Goal: Task Accomplishment & Management: Use online tool/utility

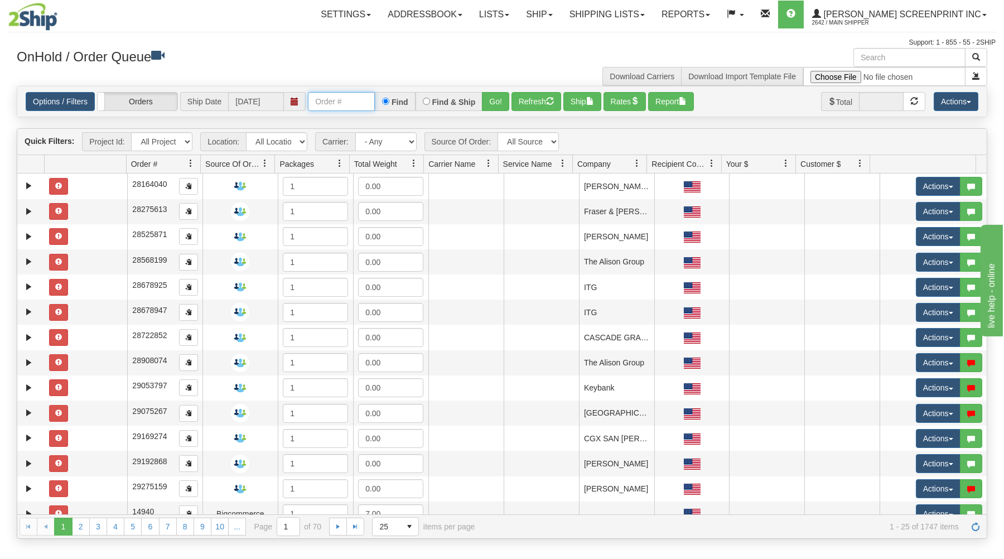
click at [320, 100] on input "text" at bounding box center [341, 101] width 67 height 19
type input "16964"
click at [500, 100] on button "Go!" at bounding box center [495, 101] width 27 height 19
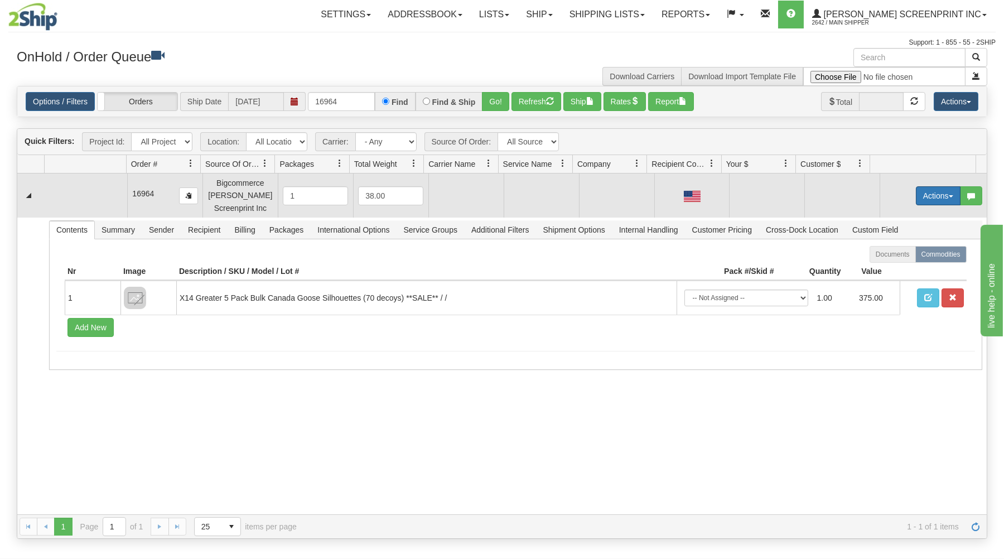
click at [926, 197] on button "Actions" at bounding box center [938, 195] width 45 height 19
click at [909, 220] on link "Open" at bounding box center [915, 217] width 89 height 15
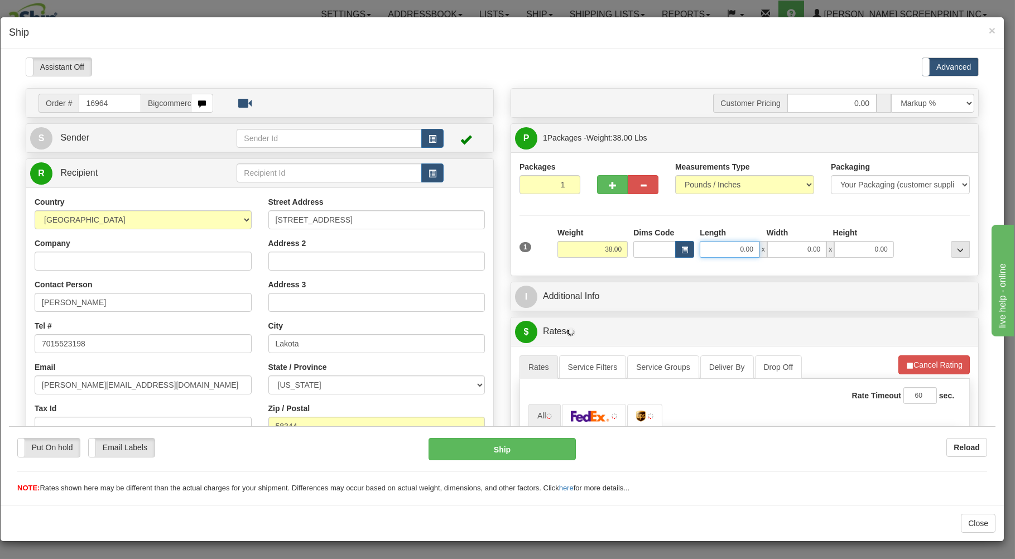
drag, startPoint x: 716, startPoint y: 249, endPoint x: 718, endPoint y: 218, distance: 31.3
click at [718, 240] on input "0.00" at bounding box center [729, 248] width 59 height 17
type input "3"
type input "28.25"
type input "38.00"
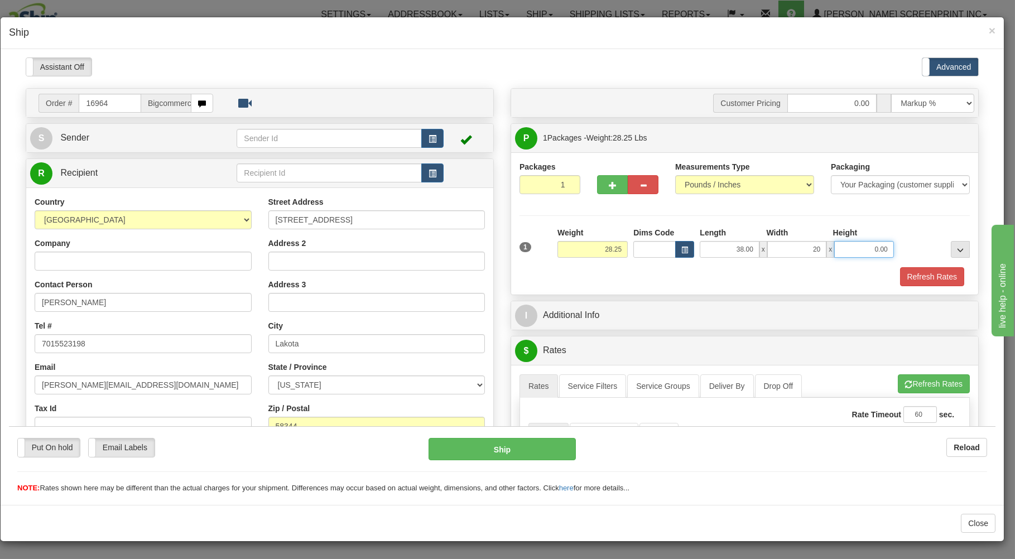
type input "20.00"
type input "8.00"
click at [746, 274] on div "Refresh Rates" at bounding box center [745, 276] width 456 height 19
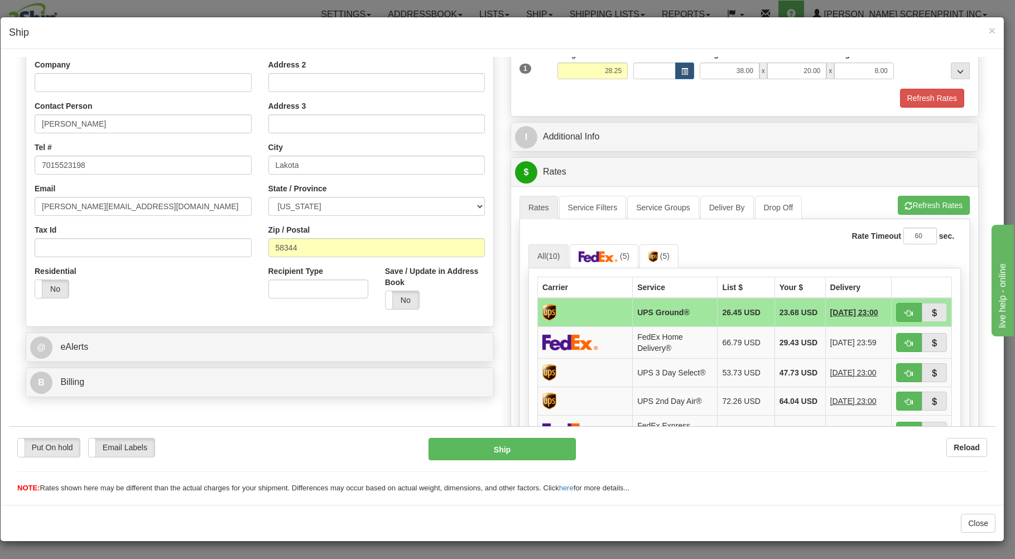
scroll to position [179, 0]
click at [905, 203] on span "button" at bounding box center [909, 204] width 8 height 7
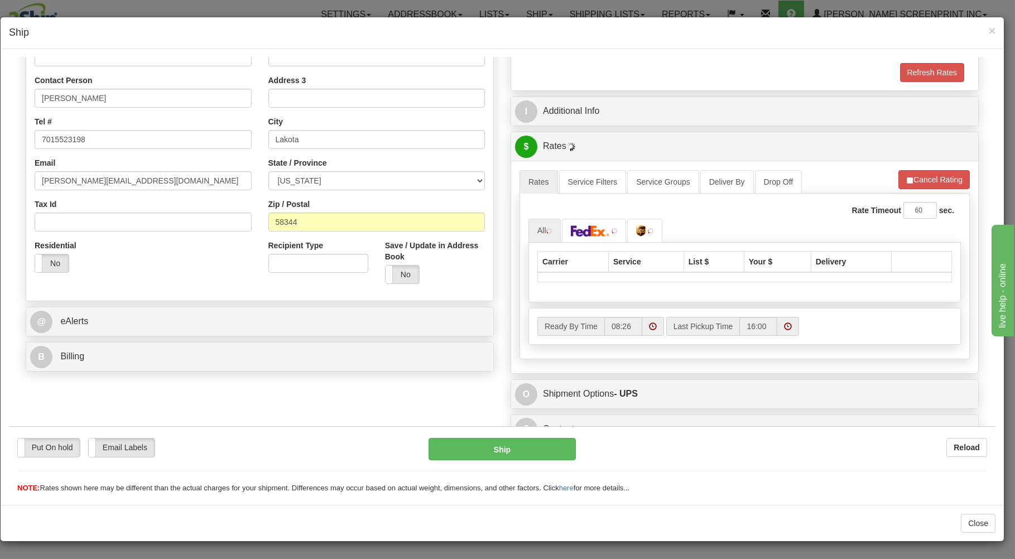
scroll to position [220, 0]
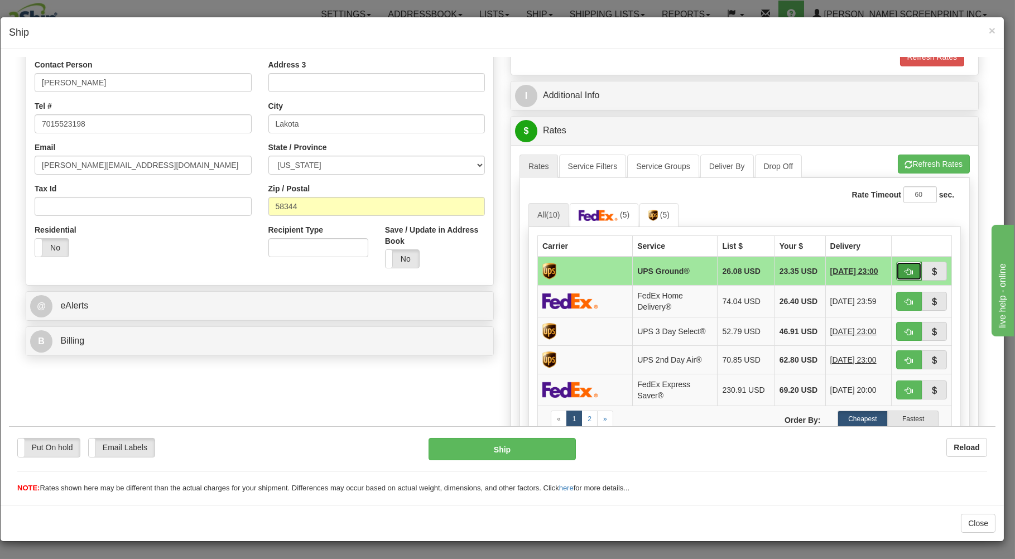
drag, startPoint x: 904, startPoint y: 268, endPoint x: 897, endPoint y: 272, distance: 8.0
click at [904, 268] on button "button" at bounding box center [909, 270] width 26 height 19
type input "03"
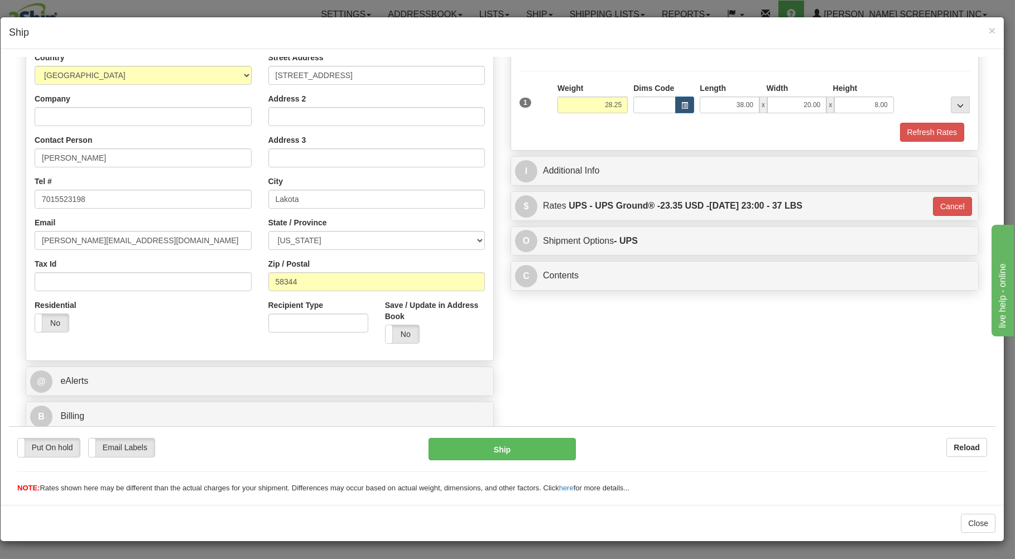
scroll to position [147, 0]
click at [541, 448] on button "Ship" at bounding box center [502, 448] width 148 height 22
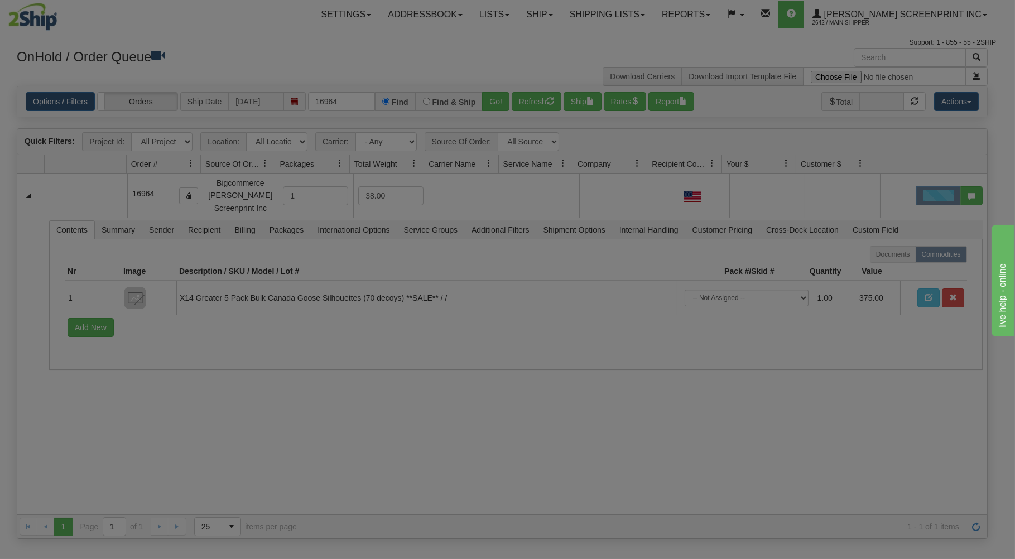
scroll to position [0, 0]
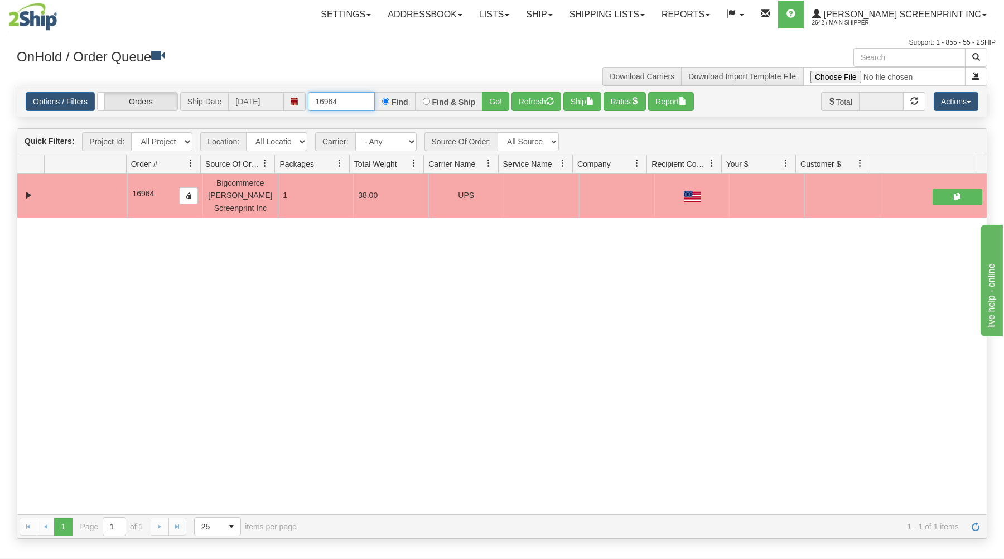
drag, startPoint x: 316, startPoint y: 98, endPoint x: 421, endPoint y: 92, distance: 105.1
click at [375, 92] on input "16964" at bounding box center [341, 101] width 67 height 19
type input "16976"
click at [492, 93] on button "Go!" at bounding box center [495, 101] width 27 height 19
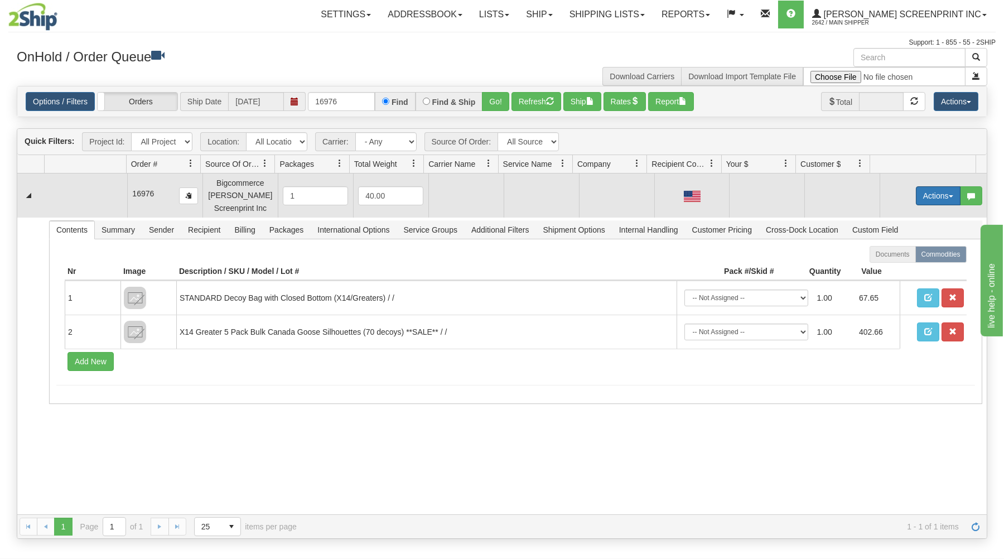
click at [916, 195] on button "Actions" at bounding box center [938, 195] width 45 height 19
click at [896, 219] on link "Open" at bounding box center [915, 217] width 89 height 15
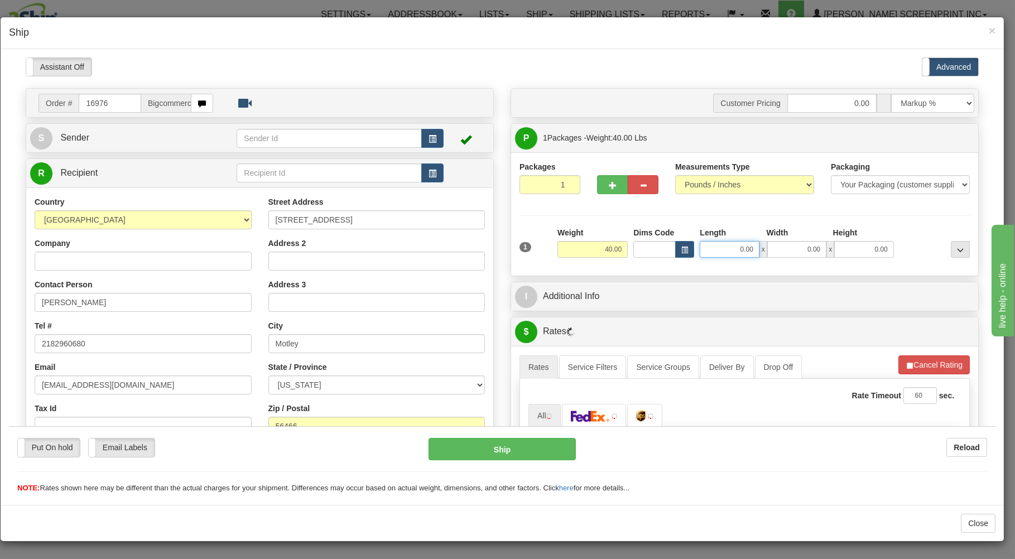
type input "30.15"
click at [715, 249] on input "0.00" at bounding box center [729, 248] width 59 height 17
type input "38.00"
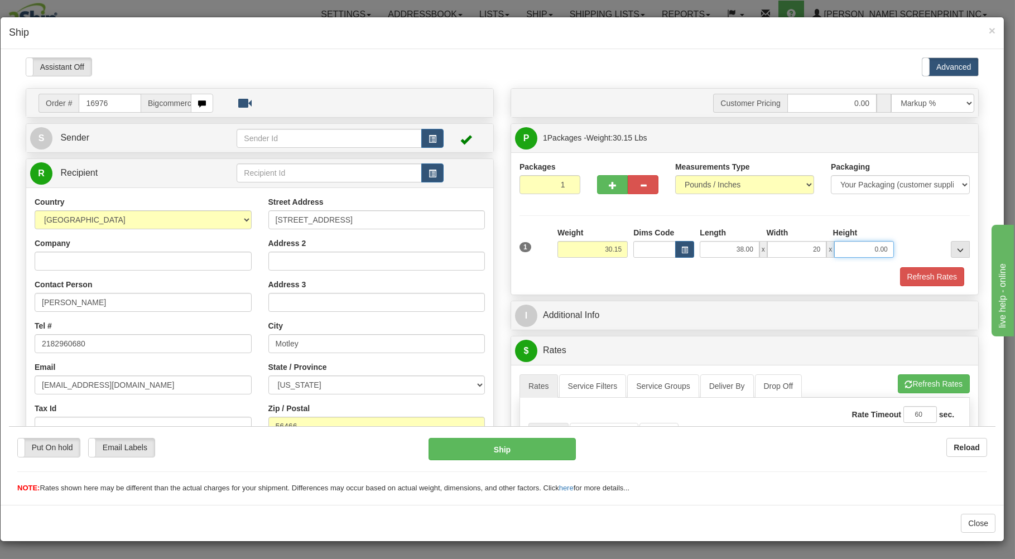
type input "20.00"
type input "9.00"
click at [620, 266] on div at bounding box center [745, 266] width 456 height 1
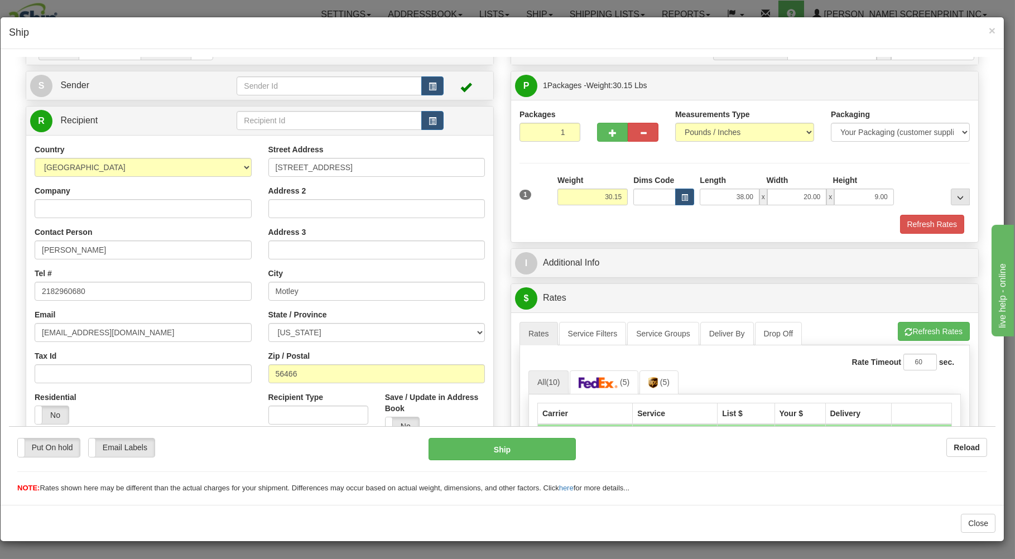
scroll to position [179, 0]
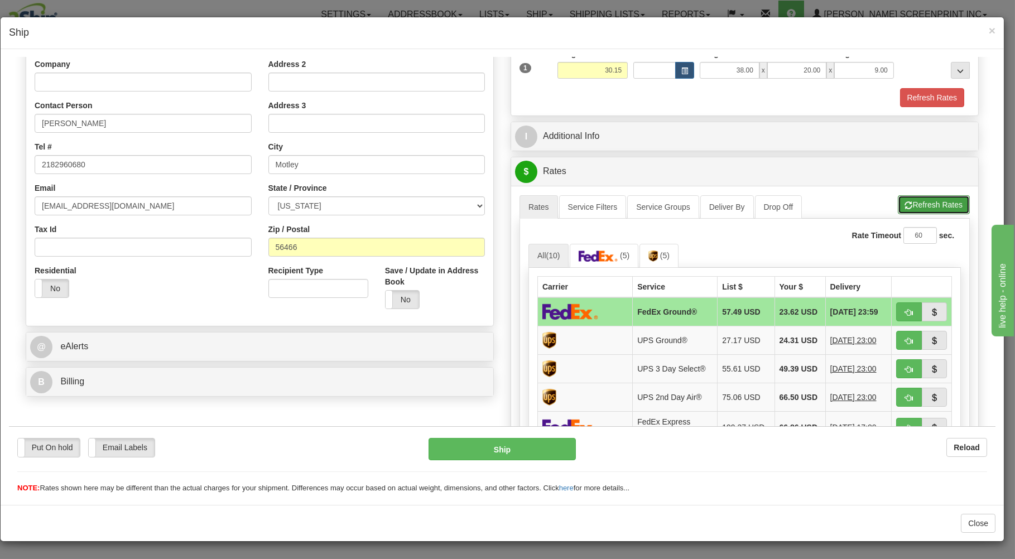
click at [910, 198] on button "Refresh Rates" at bounding box center [934, 204] width 72 height 19
click at [904, 312] on button "button" at bounding box center [909, 311] width 26 height 19
type input "92"
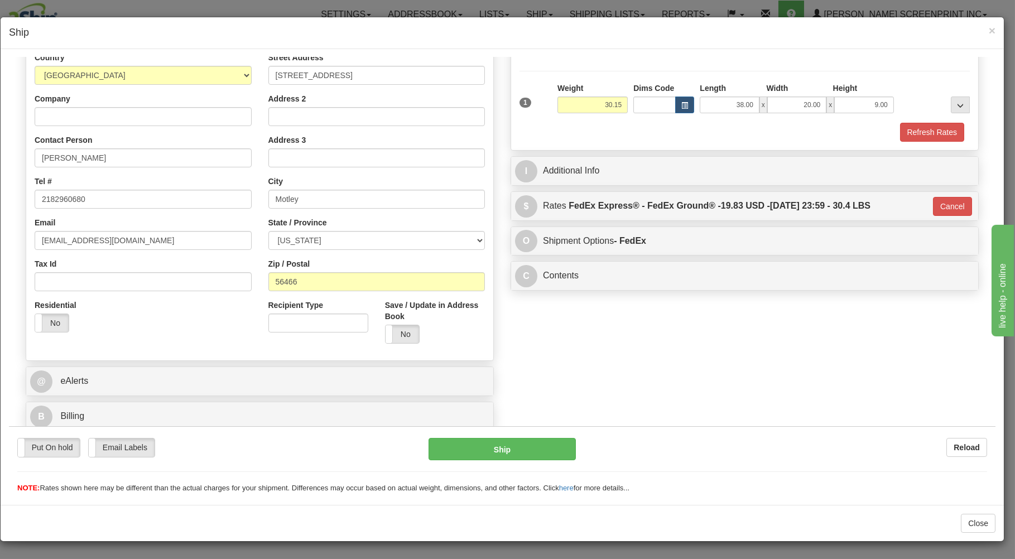
scroll to position [147, 0]
click at [534, 446] on button "Ship" at bounding box center [502, 448] width 148 height 22
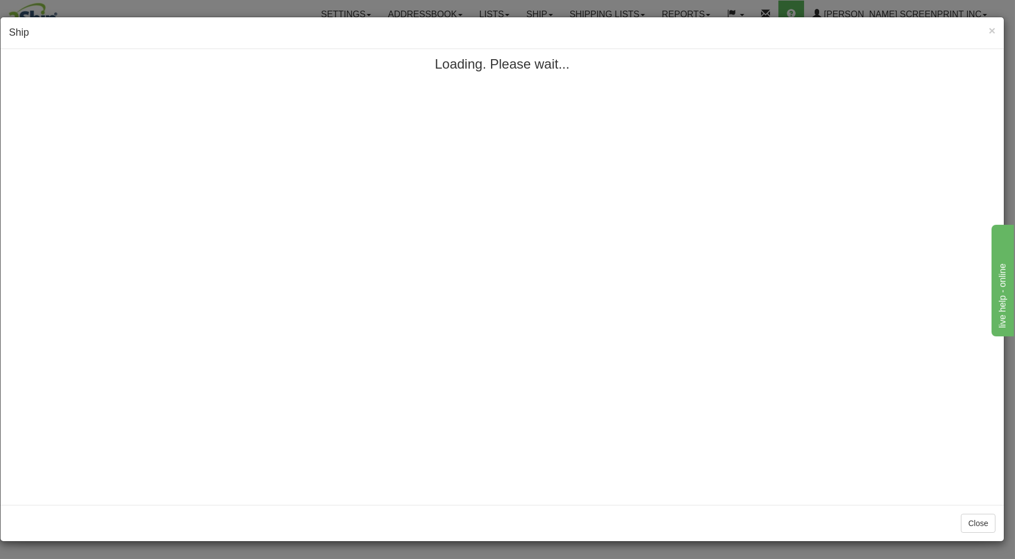
scroll to position [0, 0]
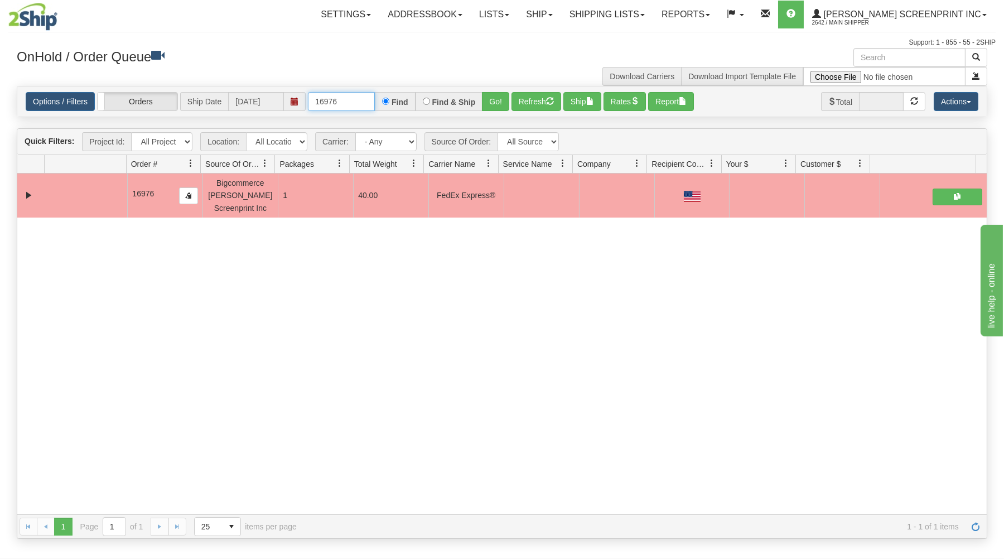
drag, startPoint x: 315, startPoint y: 102, endPoint x: 417, endPoint y: 100, distance: 102.1
click at [417, 100] on div "16976 Find Find & Ship Go!" at bounding box center [408, 101] width 201 height 19
type input "16975"
click at [491, 99] on button "Go!" at bounding box center [495, 101] width 27 height 19
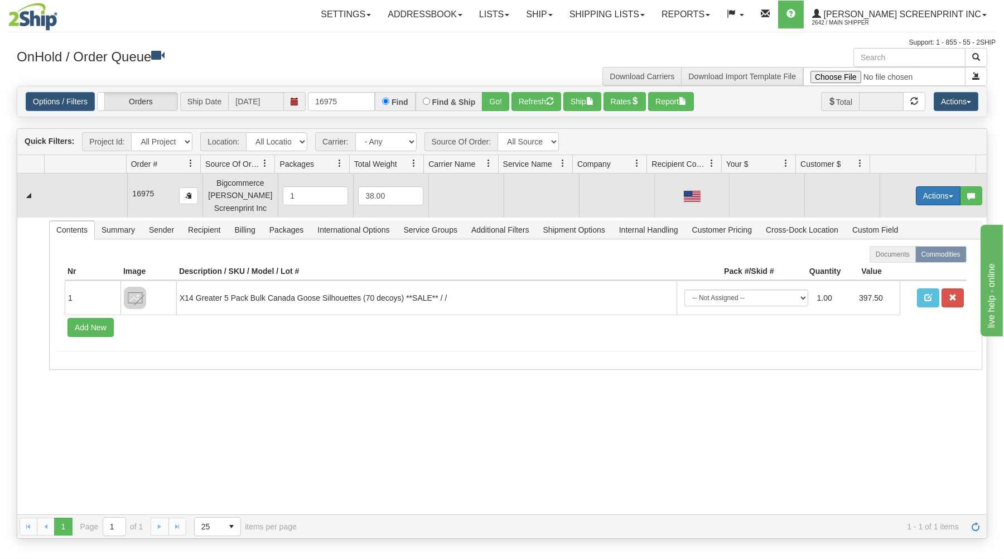
click at [925, 192] on button "Actions" at bounding box center [938, 195] width 45 height 19
click at [893, 218] on span "Open" at bounding box center [895, 217] width 27 height 9
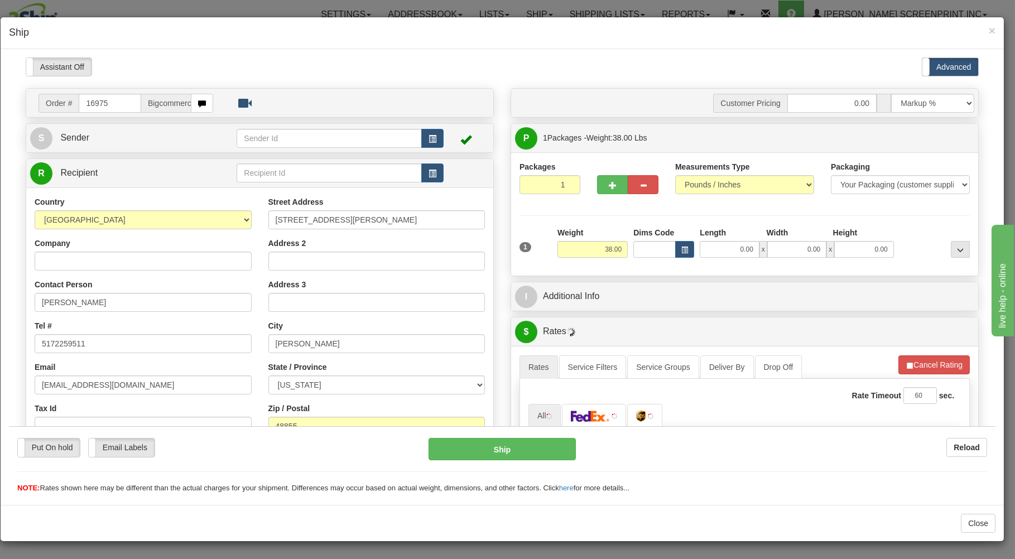
type input "28.40"
drag, startPoint x: 722, startPoint y: 255, endPoint x: 722, endPoint y: 247, distance: 7.8
click at [722, 250] on input "0.00" at bounding box center [729, 248] width 59 height 17
type input "38.00"
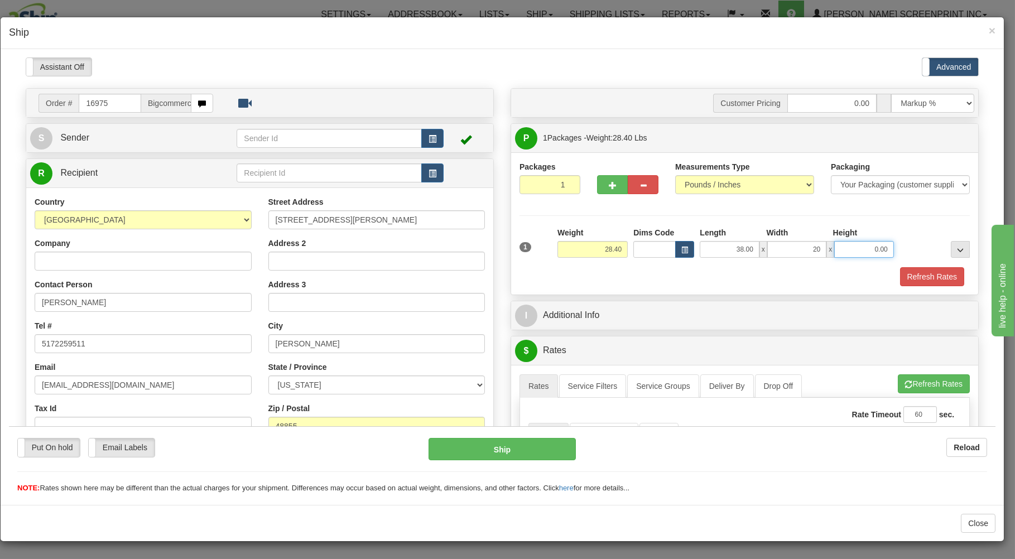
type input "20.00"
type input "28.45"
type input "8"
type input "28.40"
type input "8.00"
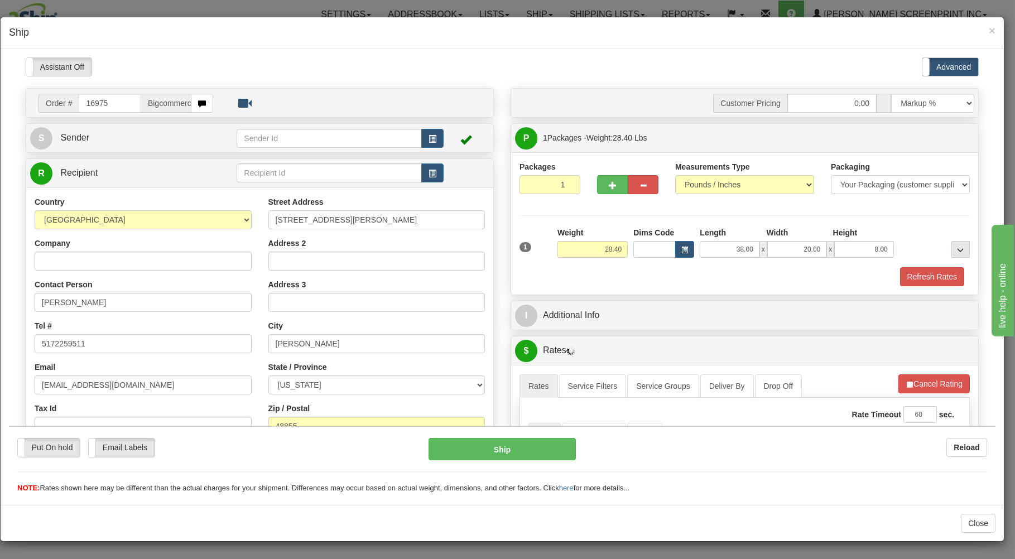
click at [669, 259] on div "1 Weight 28.40 Dims Code x x" at bounding box center [745, 247] width 456 height 40
click at [686, 266] on div "1 Weight 28.40 Dims Code x x" at bounding box center [745, 247] width 456 height 40
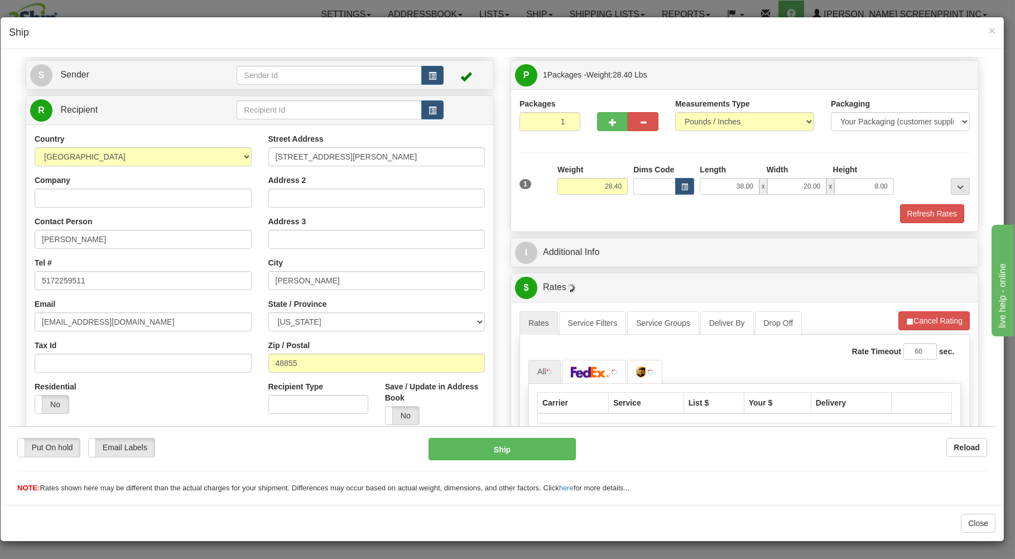
scroll to position [179, 0]
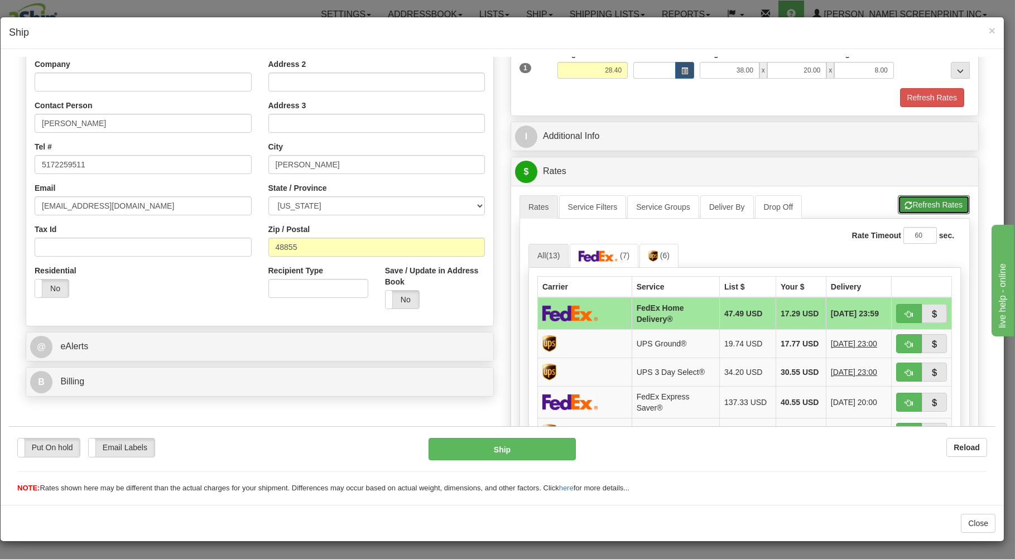
drag, startPoint x: 918, startPoint y: 202, endPoint x: 910, endPoint y: 207, distance: 9.3
click at [918, 203] on button "Refresh Rates" at bounding box center [934, 204] width 72 height 19
click at [896, 310] on button "button" at bounding box center [909, 312] width 26 height 19
type input "90"
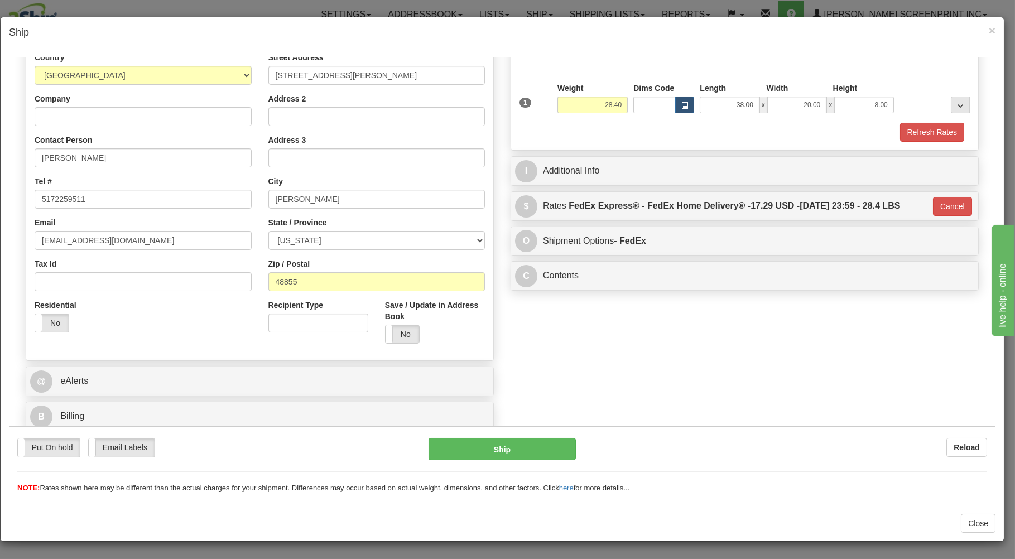
scroll to position [147, 0]
click at [540, 449] on button "Ship" at bounding box center [502, 448] width 148 height 22
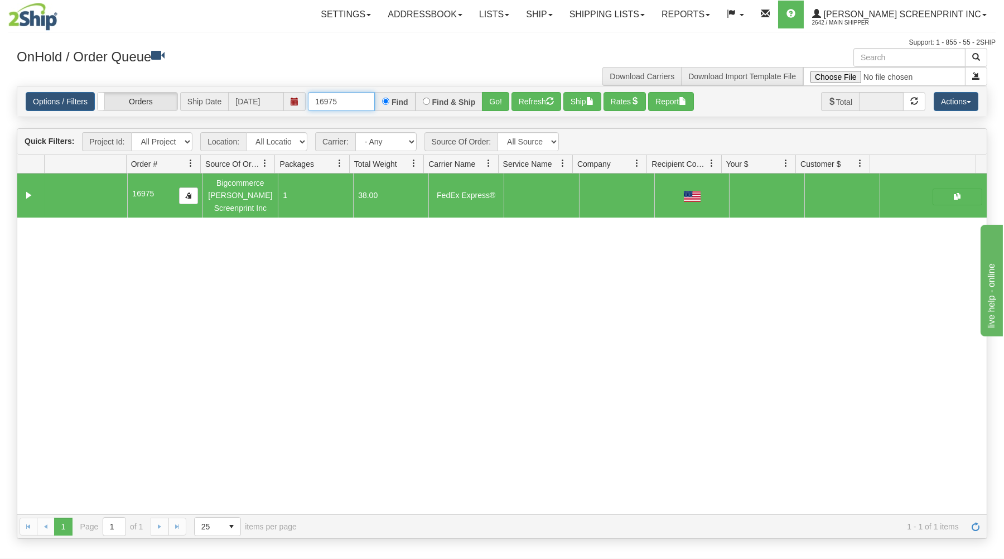
drag, startPoint x: 311, startPoint y: 102, endPoint x: 394, endPoint y: 88, distance: 83.8
click at [394, 88] on div "Options / Filters Group Shipments Orders Ship Date [DATE] 16975 Find Find & Shi…" at bounding box center [502, 101] width 970 height 30
type input "16977"
click at [498, 99] on button "Go!" at bounding box center [495, 101] width 27 height 19
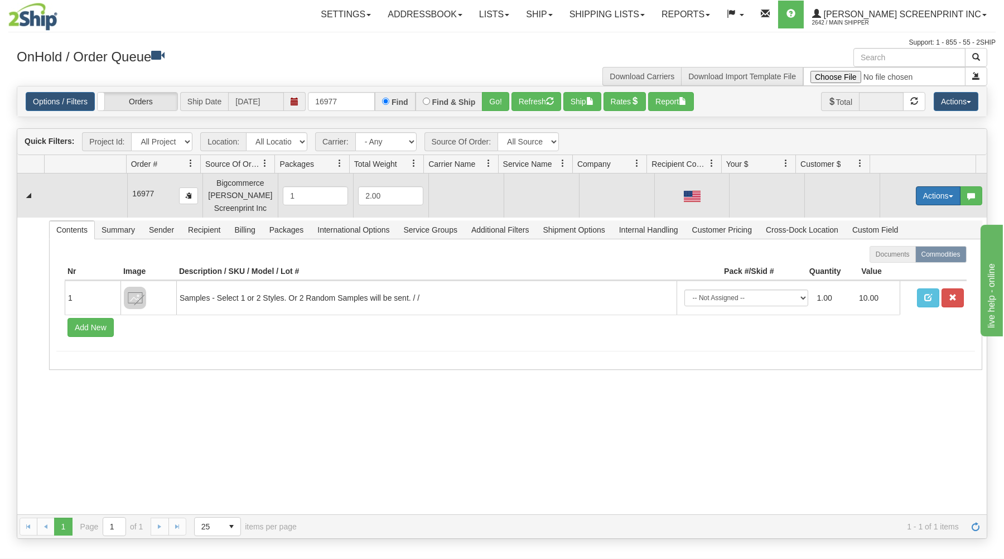
click at [938, 195] on button "Actions" at bounding box center [938, 195] width 45 height 19
click at [899, 216] on link "Open" at bounding box center [915, 217] width 89 height 15
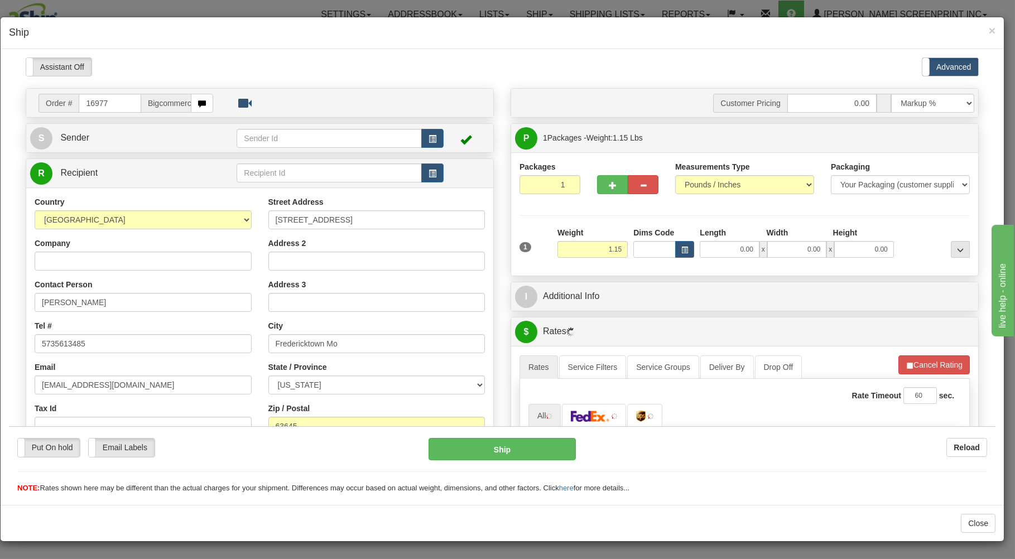
scroll to position [0, 0]
click at [717, 249] on input "0.00" at bounding box center [729, 248] width 59 height 17
type input "1.25"
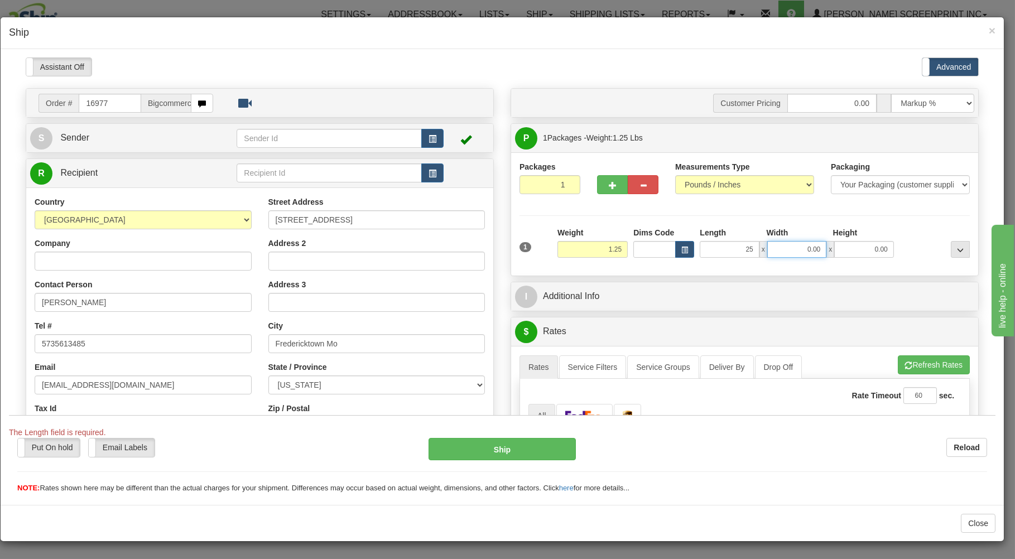
type input "25.00"
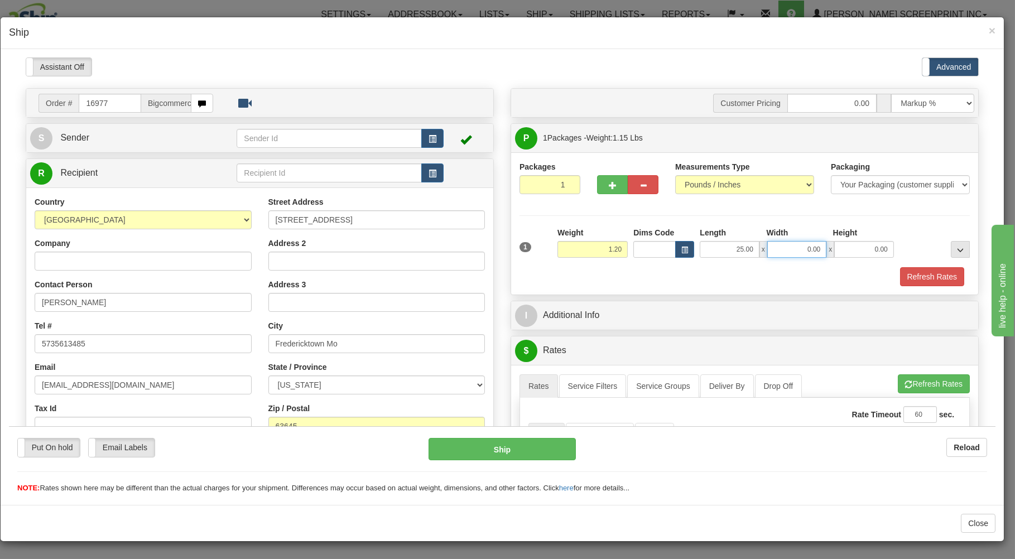
type input "1.25"
type input "16.00"
type input "1.00"
click at [712, 286] on div "Refresh Rates" at bounding box center [745, 276] width 456 height 19
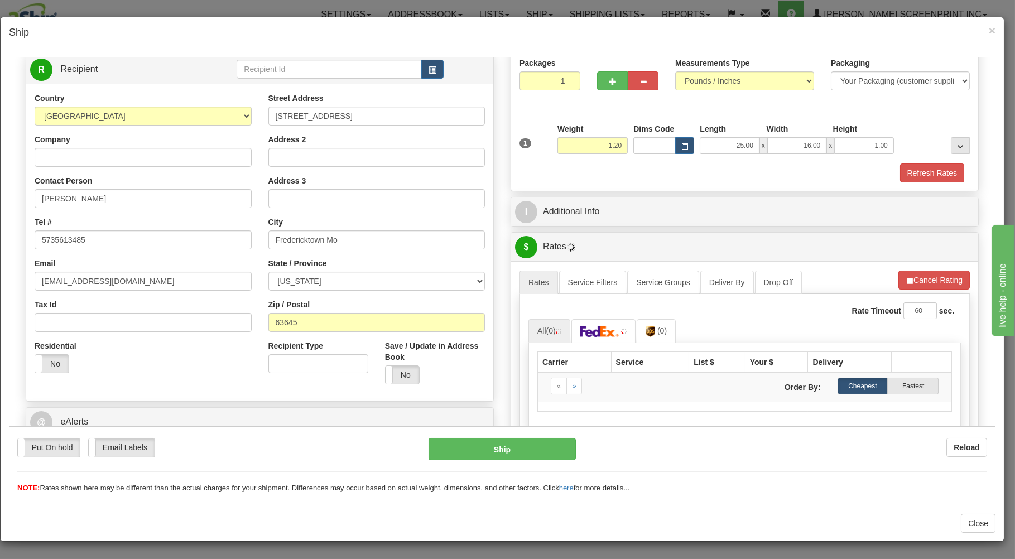
scroll to position [179, 0]
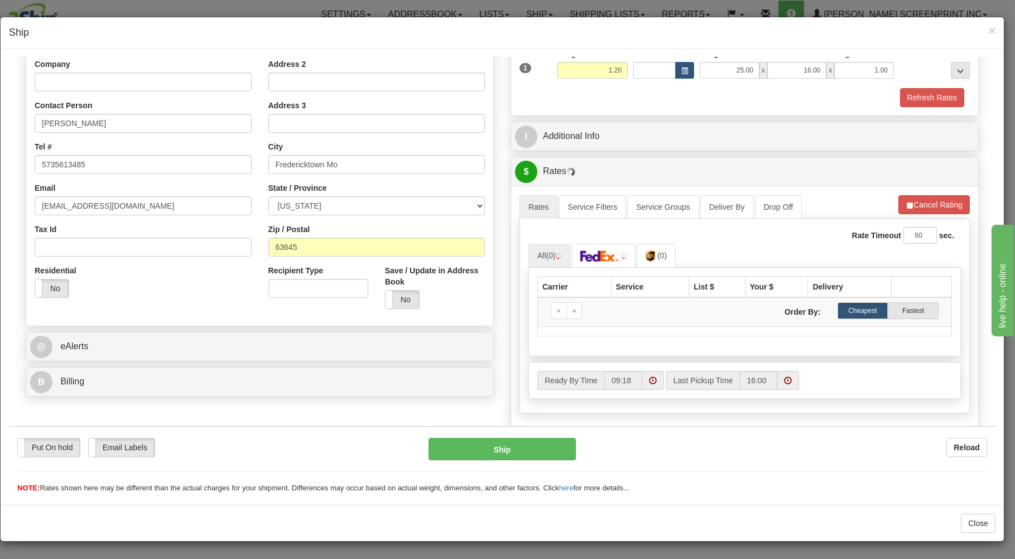
type input "1.15"
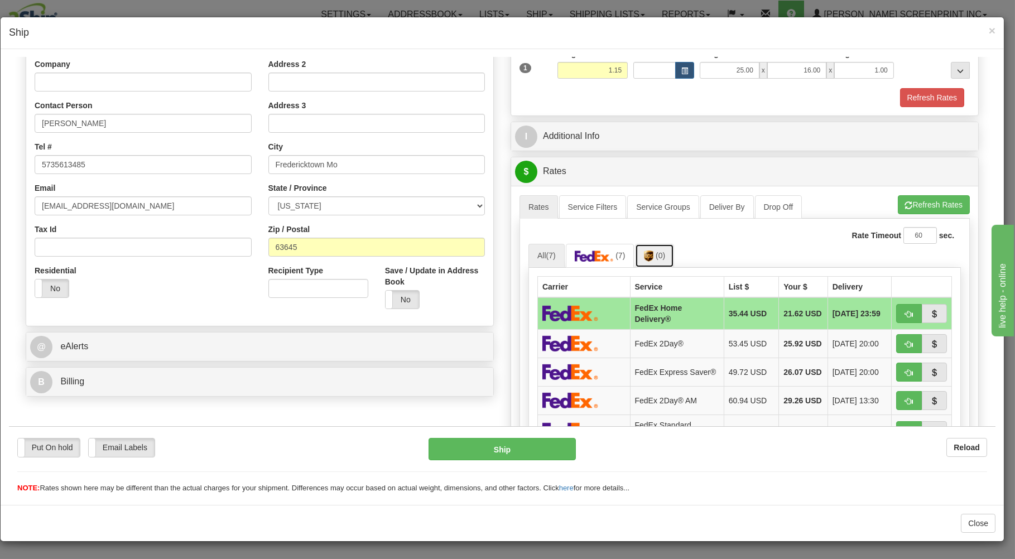
click at [667, 254] on link "(0)" at bounding box center [654, 255] width 39 height 24
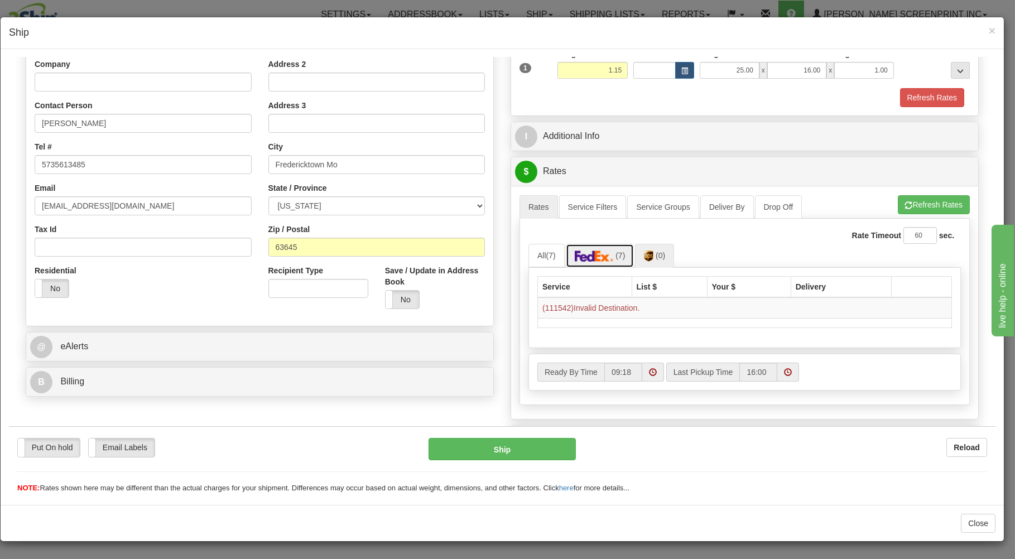
drag, startPoint x: 605, startPoint y: 252, endPoint x: 773, endPoint y: 236, distance: 168.7
click at [620, 253] on link "(7)" at bounding box center [600, 255] width 69 height 24
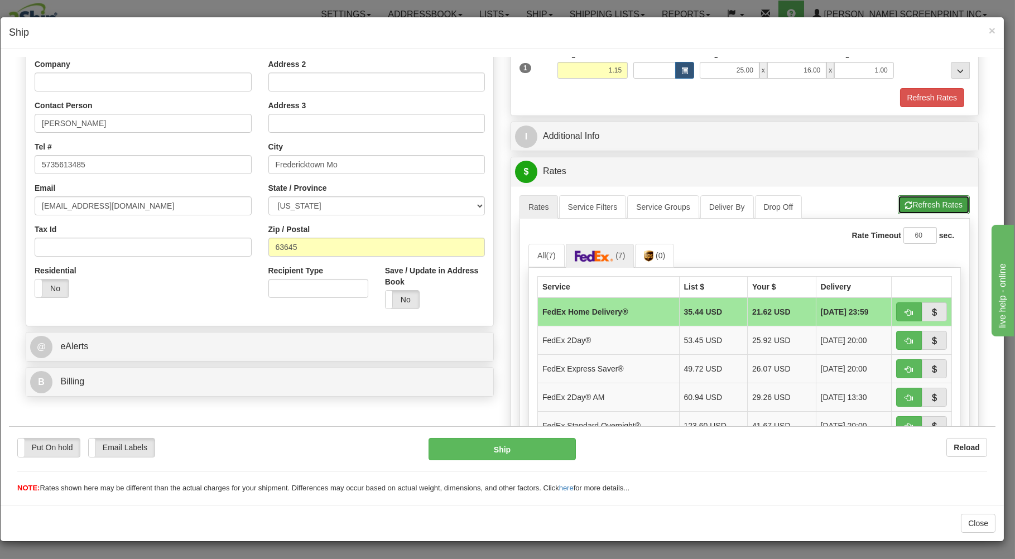
click at [910, 200] on button "Refresh Rates" at bounding box center [934, 204] width 72 height 19
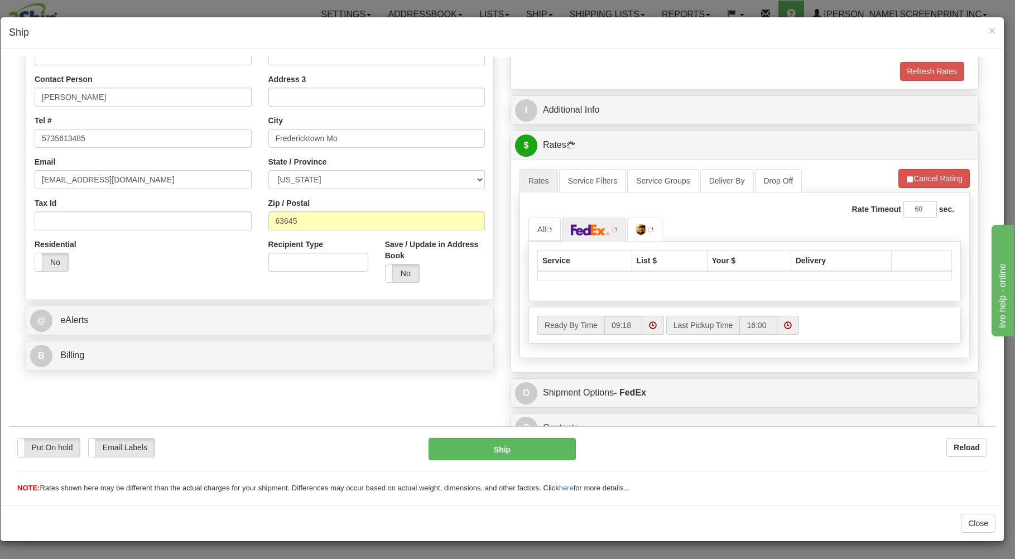
scroll to position [220, 0]
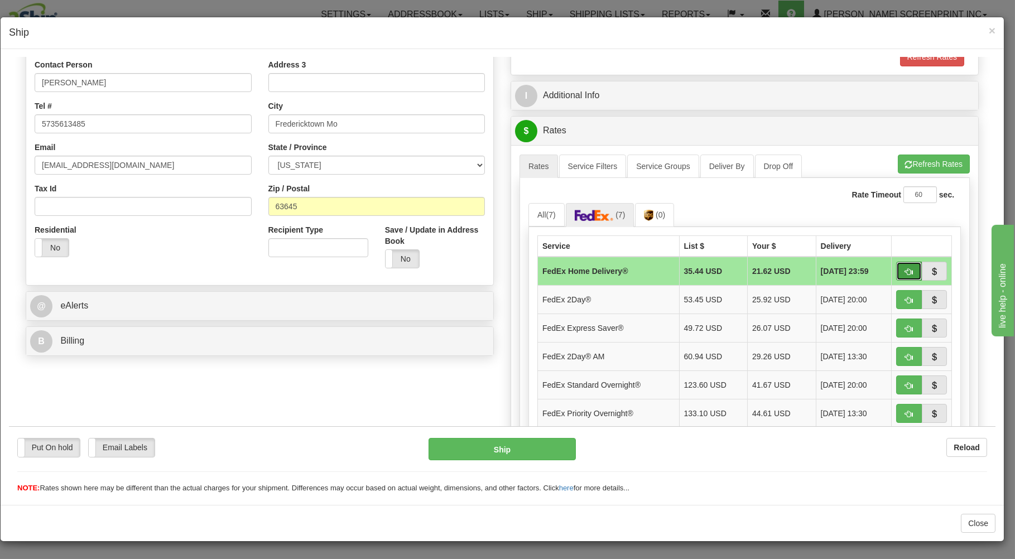
click at [896, 266] on button "button" at bounding box center [909, 270] width 26 height 19
type input "90"
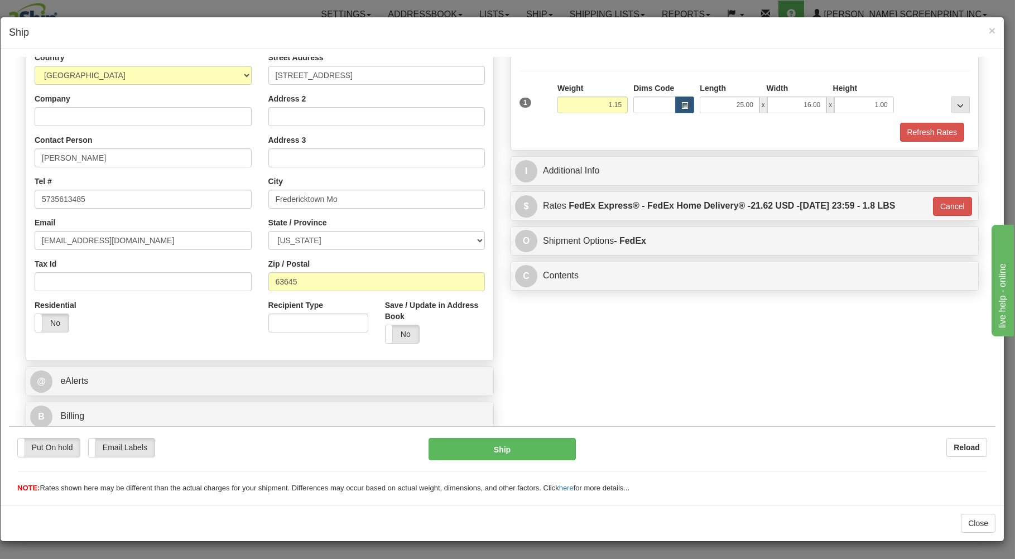
scroll to position [147, 0]
click at [513, 445] on button "Ship" at bounding box center [502, 448] width 148 height 22
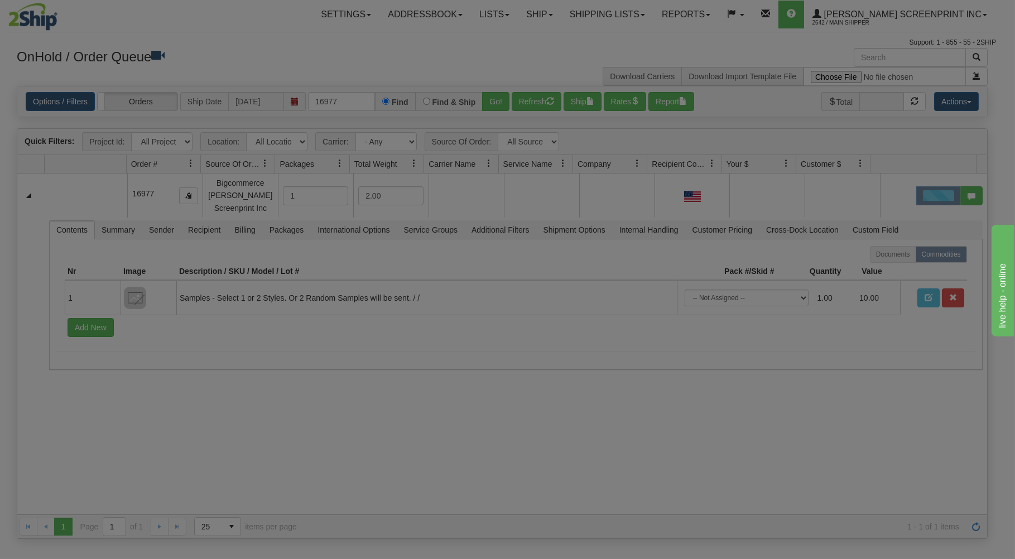
scroll to position [0, 0]
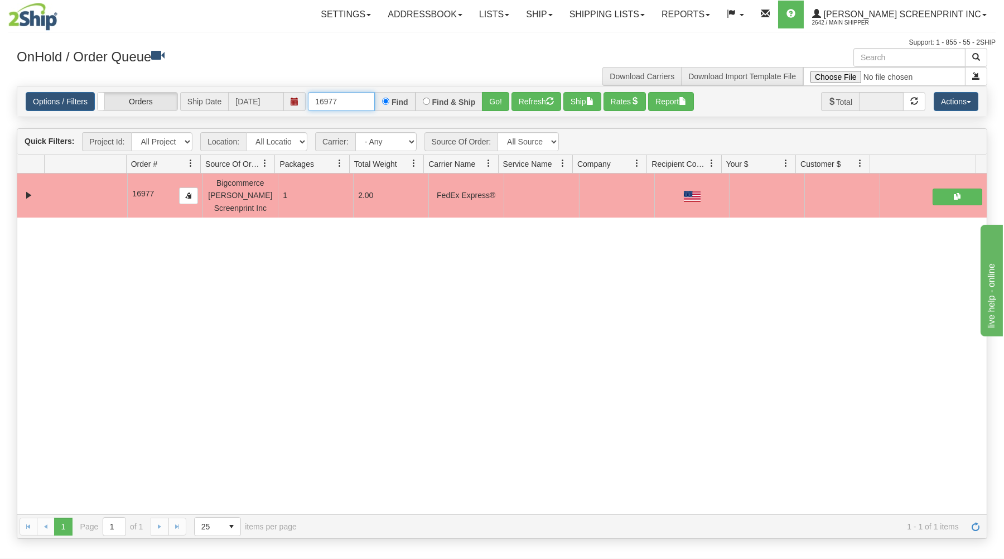
drag, startPoint x: 314, startPoint y: 100, endPoint x: 380, endPoint y: 93, distance: 66.8
click at [383, 94] on div "16977 Find Find & Ship Go!" at bounding box center [408, 101] width 201 height 19
type input "16965"
click at [487, 97] on button "Go!" at bounding box center [495, 101] width 27 height 19
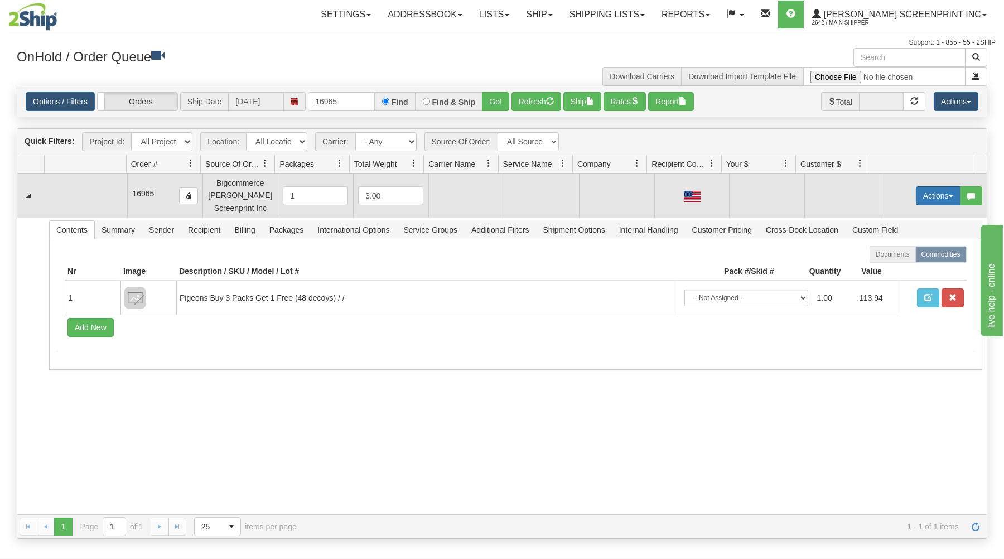
drag, startPoint x: 935, startPoint y: 194, endPoint x: 905, endPoint y: 204, distance: 31.2
click at [934, 194] on button "Actions" at bounding box center [938, 195] width 45 height 19
click at [902, 216] on link "Open" at bounding box center [915, 217] width 89 height 15
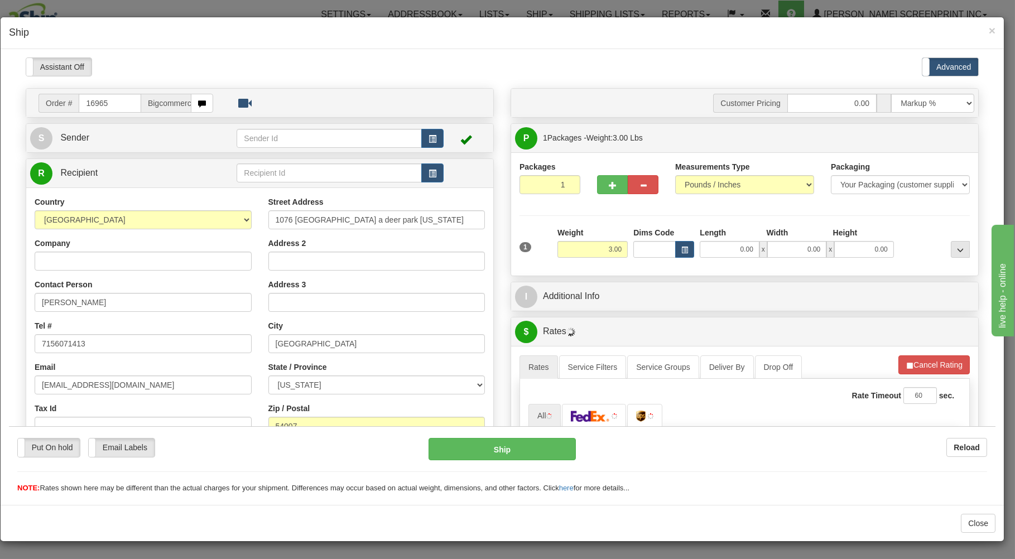
type input "9.25"
click at [720, 250] on input "0.00" at bounding box center [729, 248] width 59 height 17
type input "9.25"
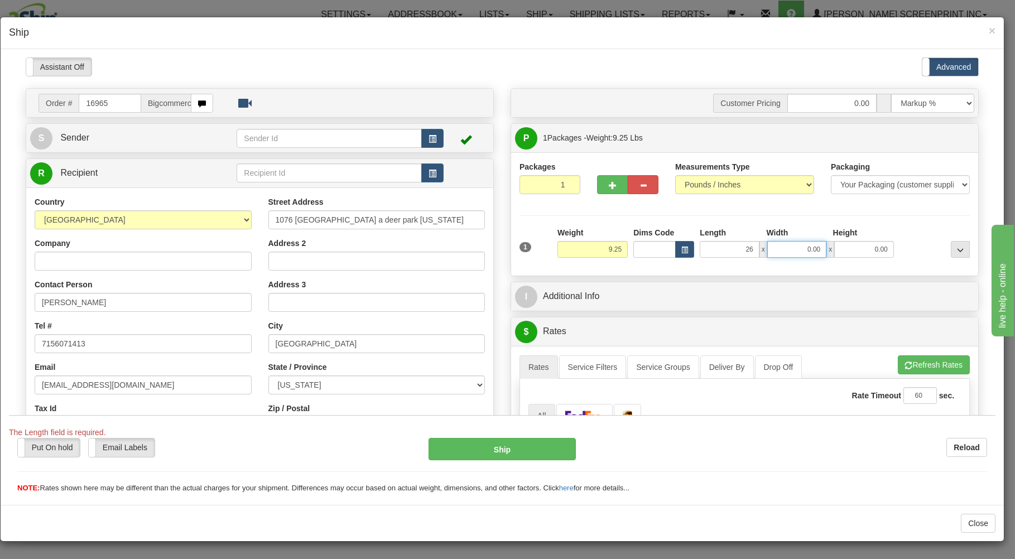
type input "26.00"
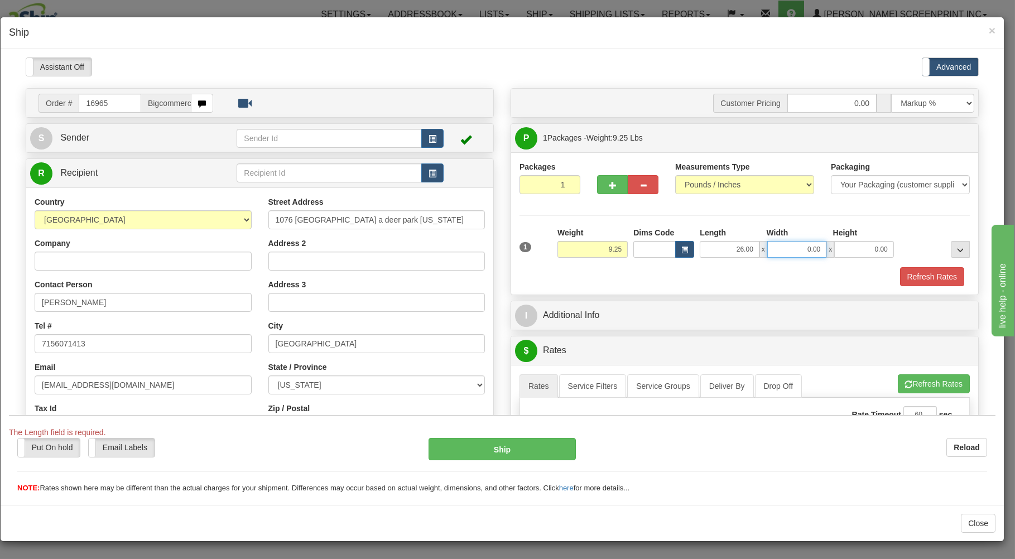
type input "2"
type input "17.00"
type input "4.00"
click at [643, 277] on div "Refresh Rates" at bounding box center [745, 276] width 456 height 19
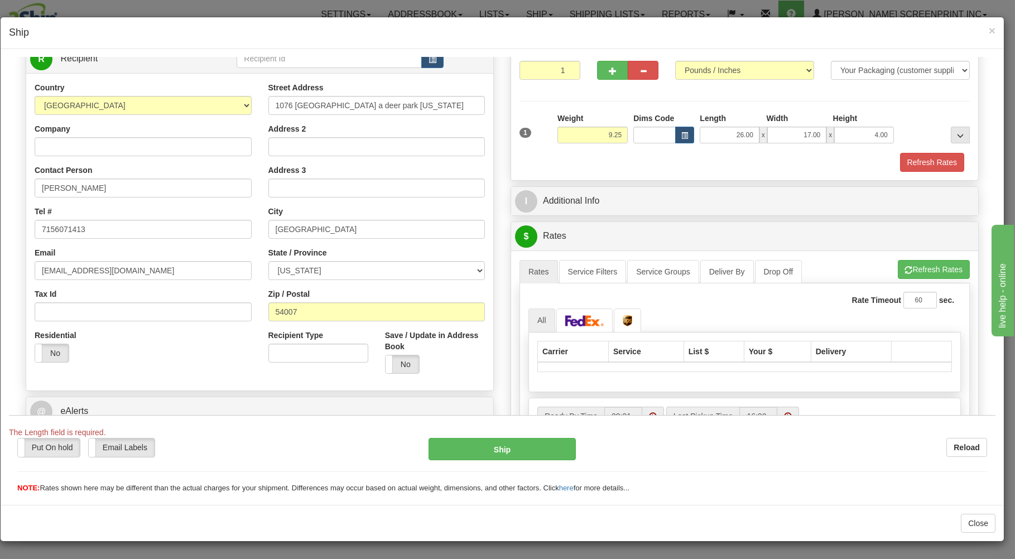
scroll to position [179, 0]
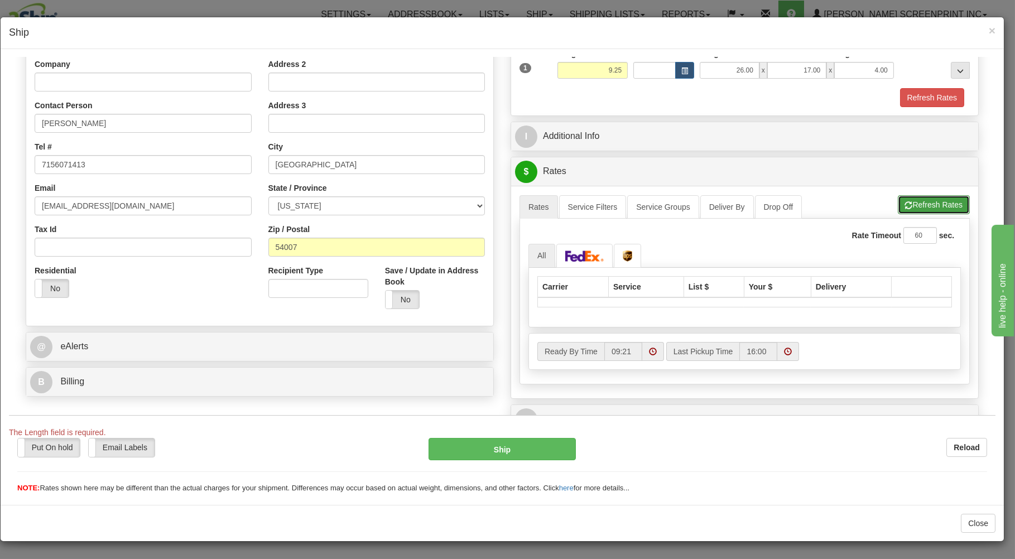
click at [903, 204] on button "Refresh Rates" at bounding box center [934, 204] width 72 height 19
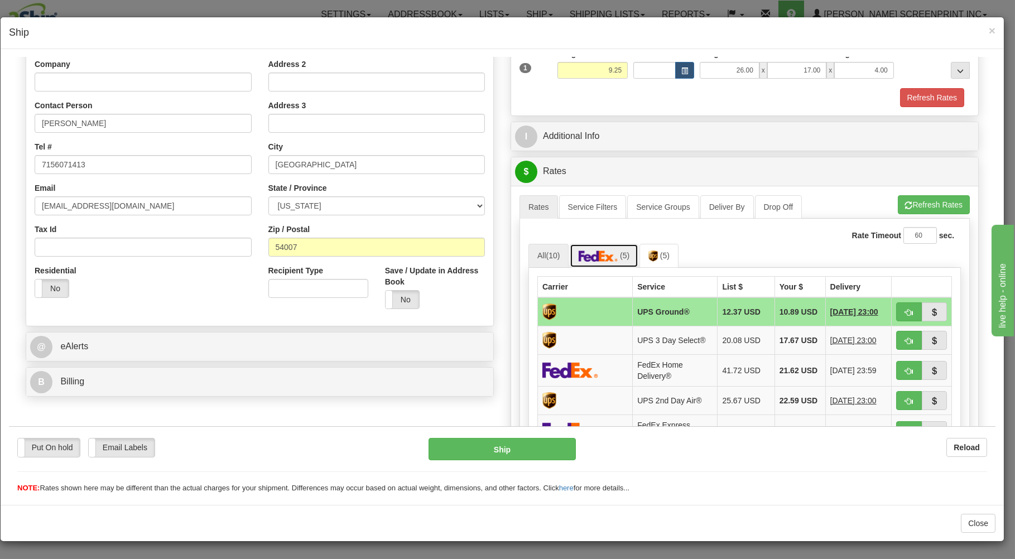
click at [608, 264] on link "(5)" at bounding box center [604, 255] width 69 height 24
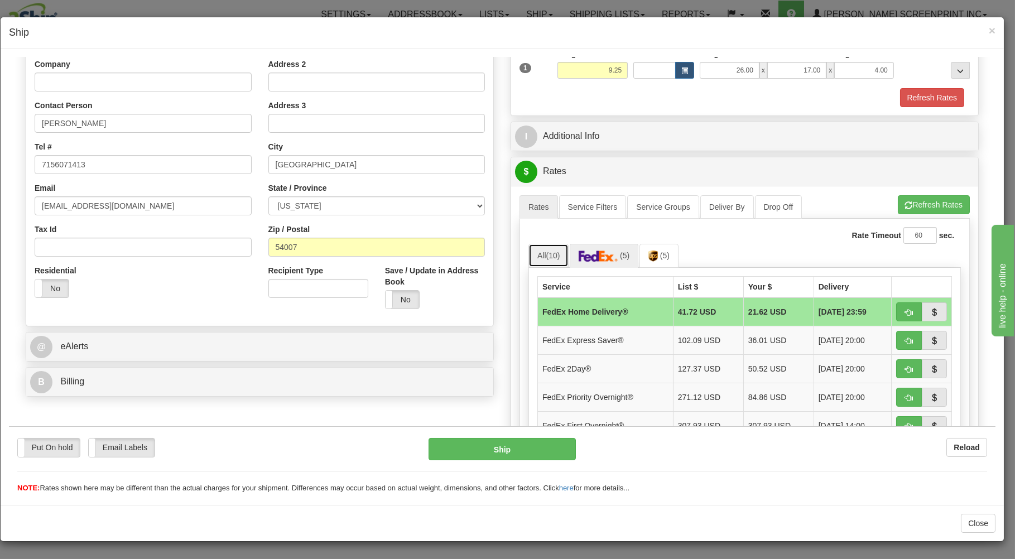
click at [538, 254] on link "All (10)" at bounding box center [548, 254] width 40 height 23
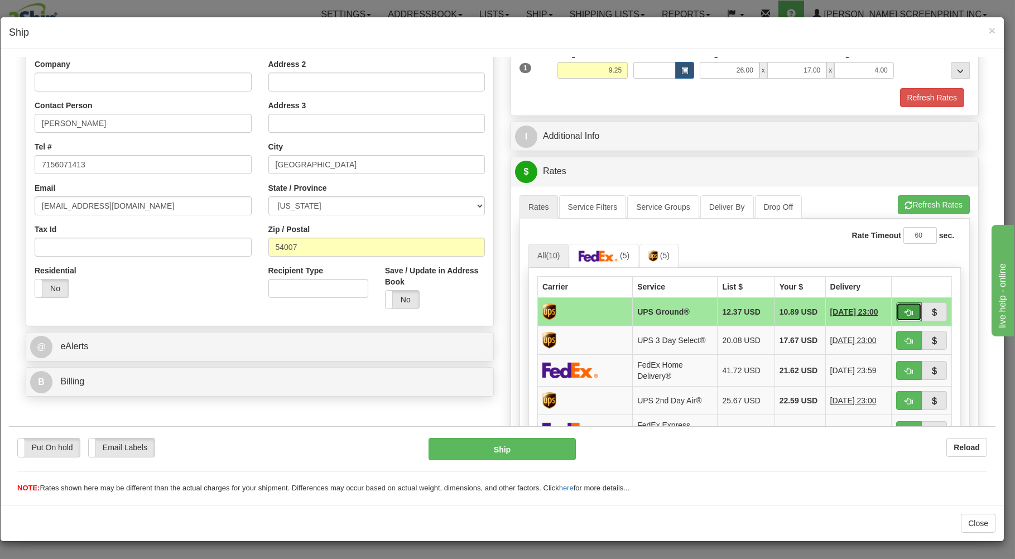
click at [896, 308] on button "button" at bounding box center [909, 311] width 26 height 19
type input "03"
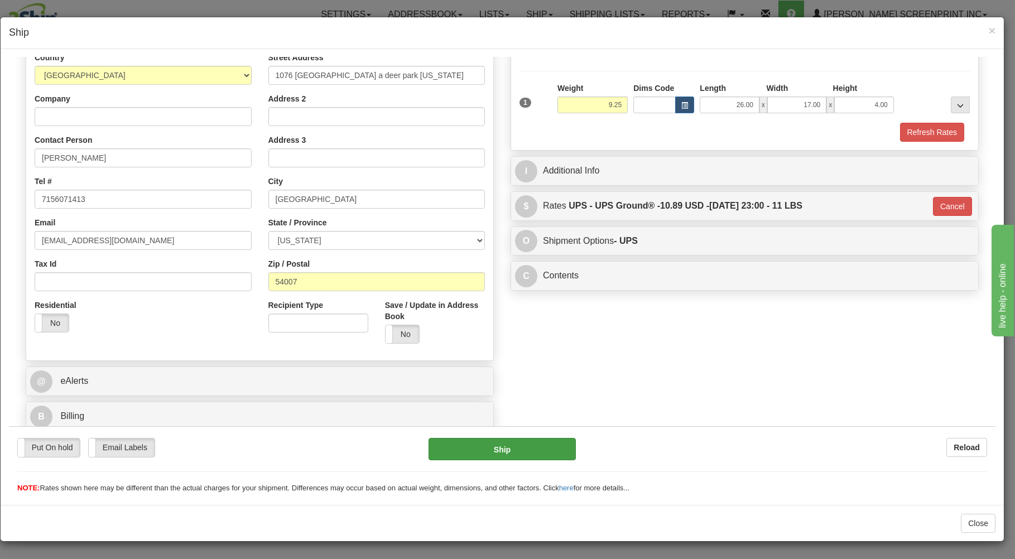
scroll to position [147, 0]
click at [503, 450] on button "Ship" at bounding box center [502, 448] width 148 height 22
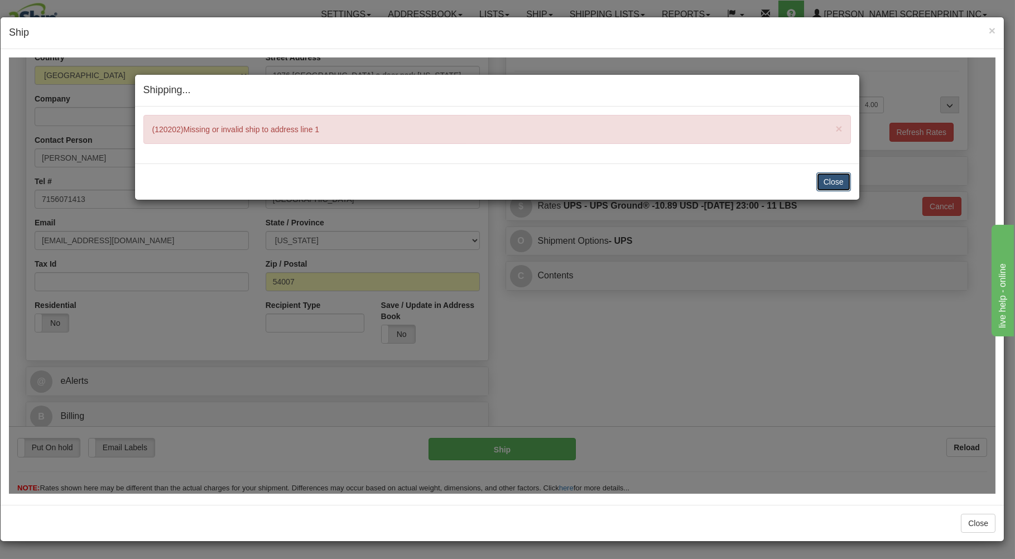
click at [830, 181] on button "Close" at bounding box center [833, 181] width 35 height 19
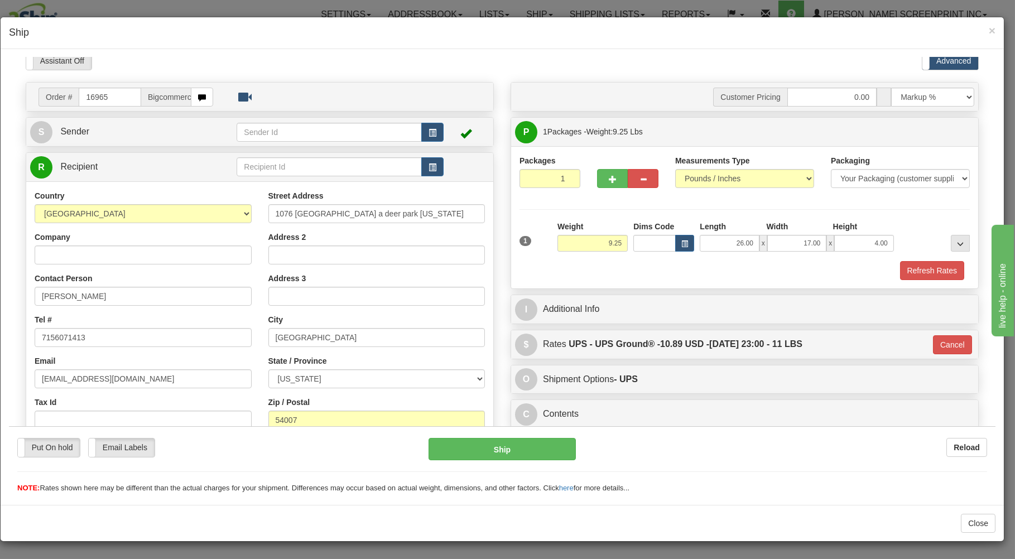
scroll to position [0, 0]
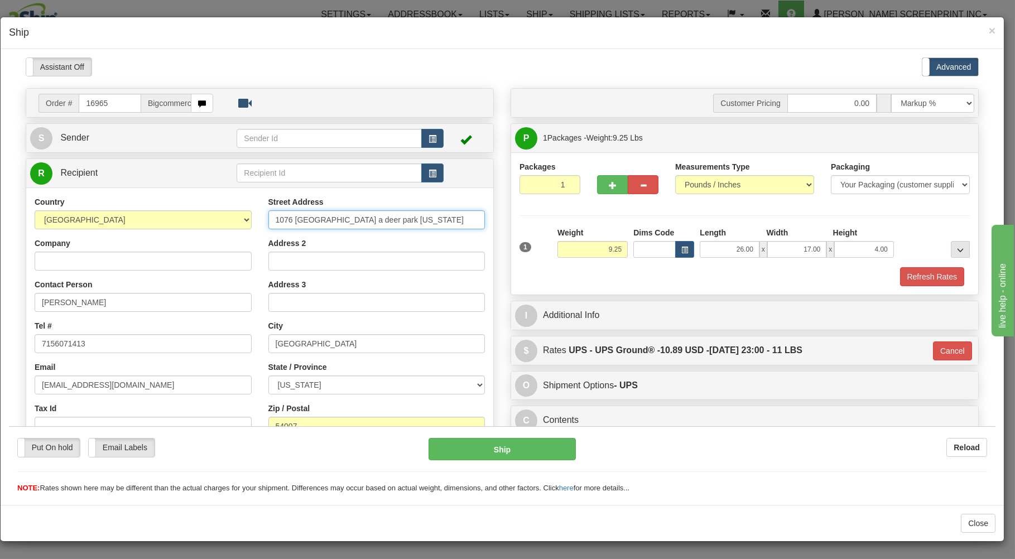
click at [413, 218] on input "1076 [GEOGRAPHIC_DATA] a deer park [US_STATE]" at bounding box center [376, 219] width 217 height 19
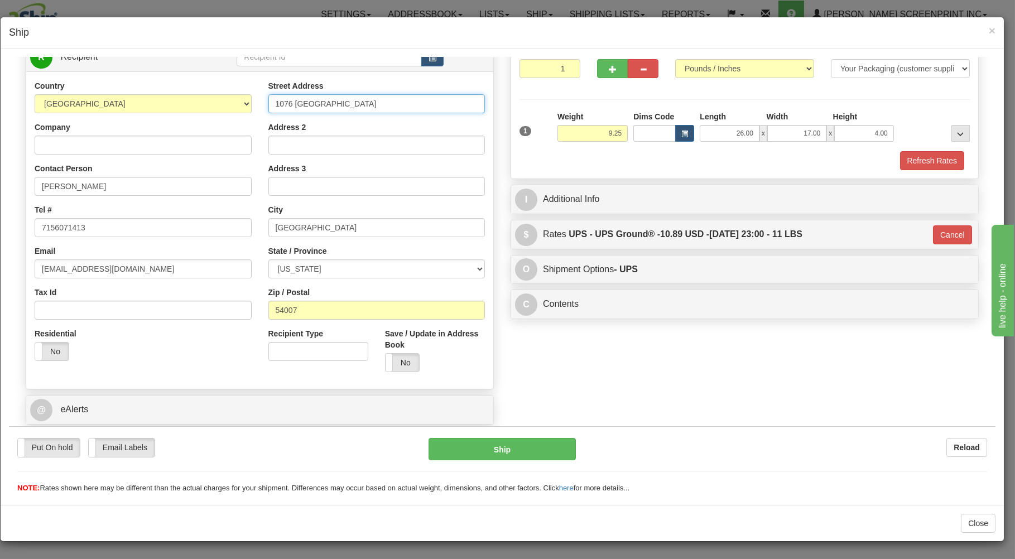
scroll to position [119, 0]
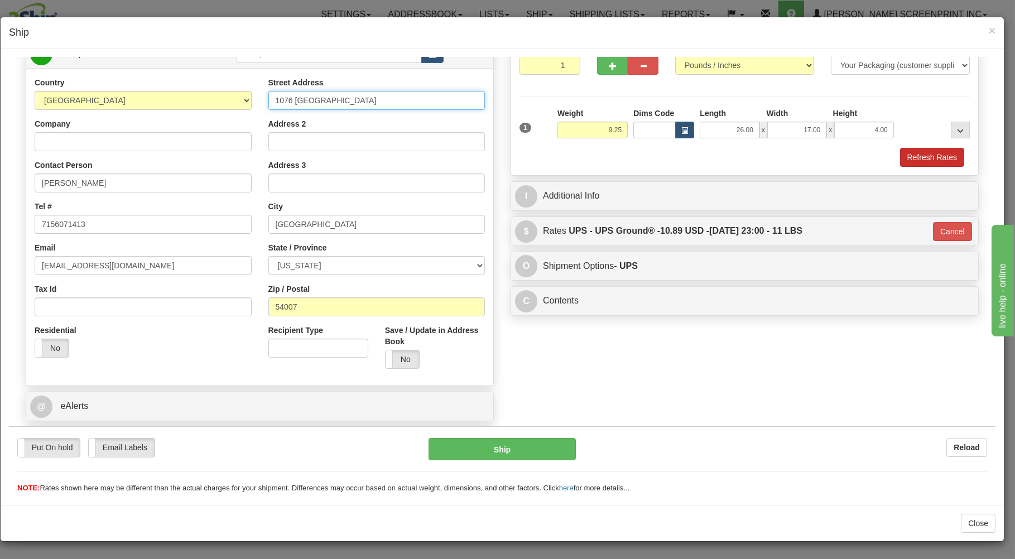
type input "1076 [GEOGRAPHIC_DATA]"
drag, startPoint x: 903, startPoint y: 152, endPoint x: 894, endPoint y: 161, distance: 12.6
click at [901, 154] on button "Refresh Rates" at bounding box center [932, 156] width 64 height 19
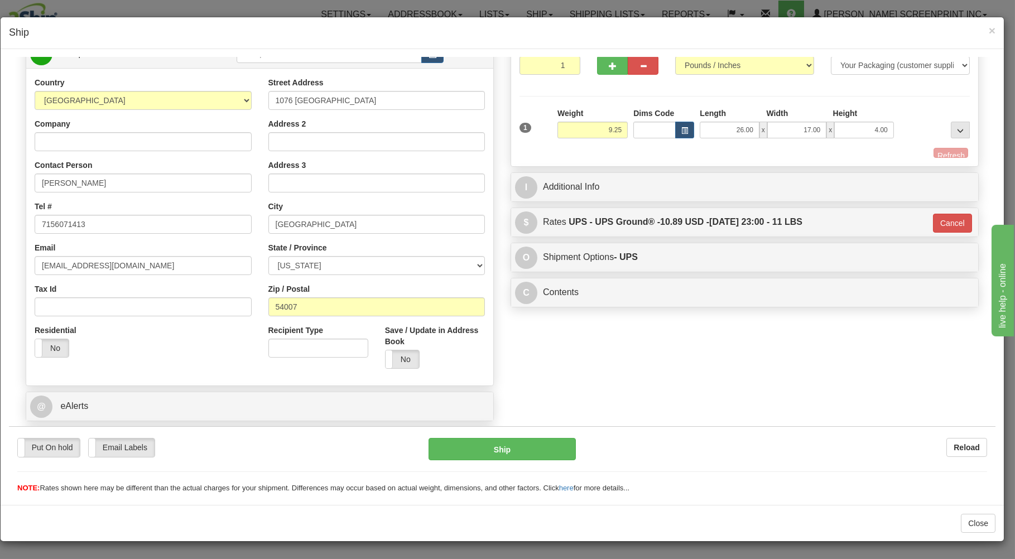
type input "03"
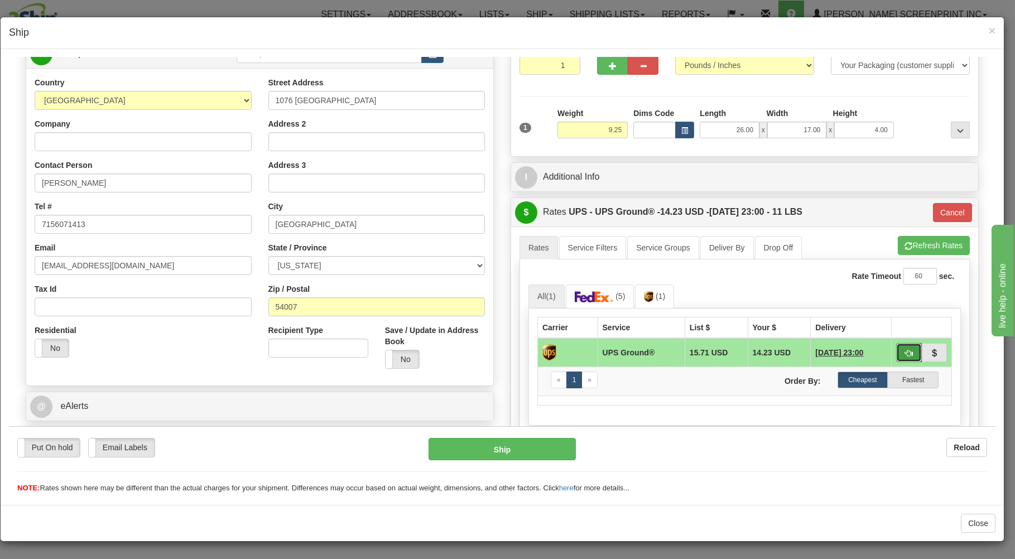
click at [896, 350] on button "button" at bounding box center [909, 352] width 26 height 19
click at [513, 452] on button "Ship" at bounding box center [502, 448] width 148 height 22
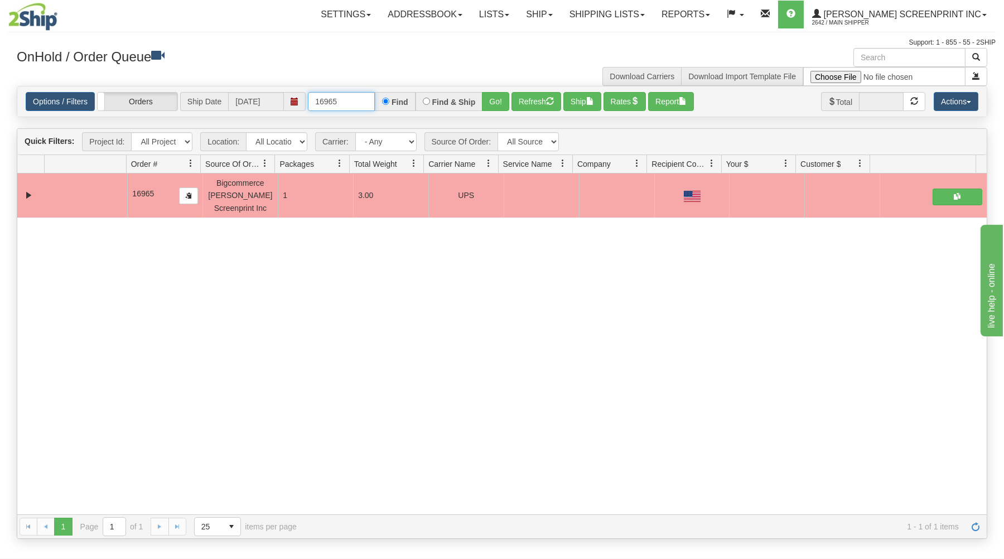
drag, startPoint x: 312, startPoint y: 98, endPoint x: 433, endPoint y: 94, distance: 121.7
click at [433, 95] on div "16965 Find Find & Ship Go!" at bounding box center [408, 101] width 201 height 19
type input "16973"
click at [495, 95] on button "Go!" at bounding box center [495, 101] width 27 height 19
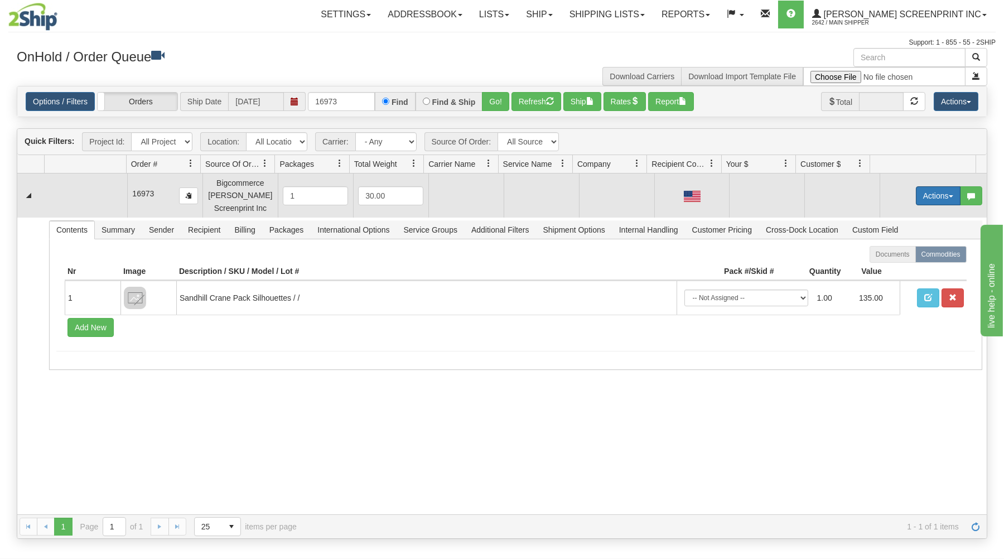
click at [925, 192] on button "Actions" at bounding box center [938, 195] width 45 height 19
click at [896, 213] on link "Open" at bounding box center [915, 217] width 89 height 15
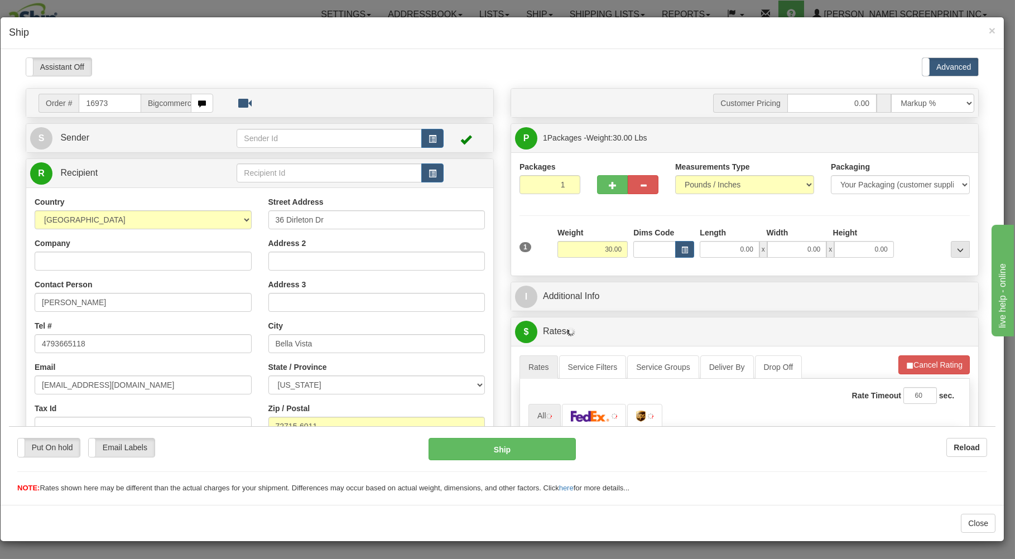
scroll to position [0, 0]
type input "11.65"
click at [723, 251] on input "0.00" at bounding box center [729, 248] width 59 height 17
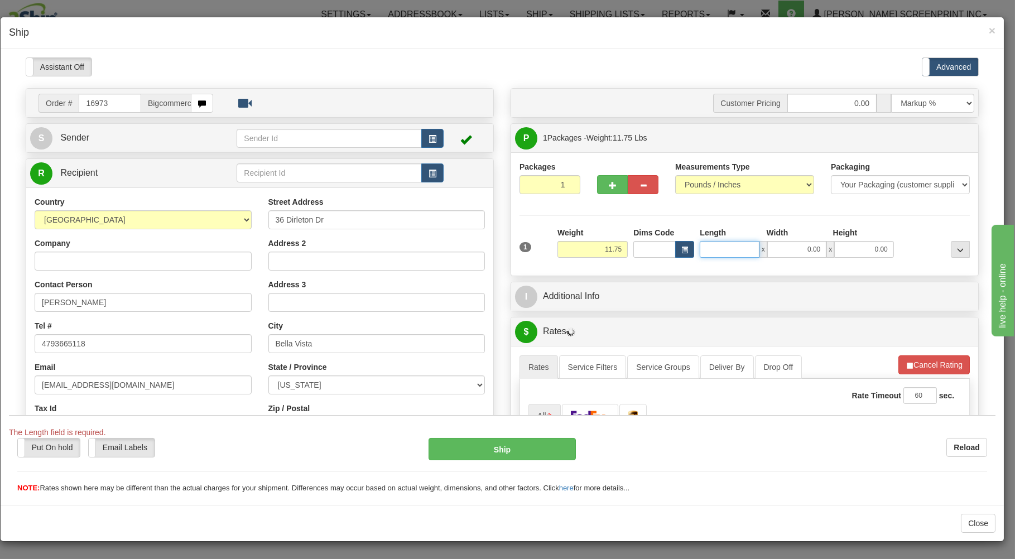
type input "11.80"
type input "3"
type input "11.90"
type input "37"
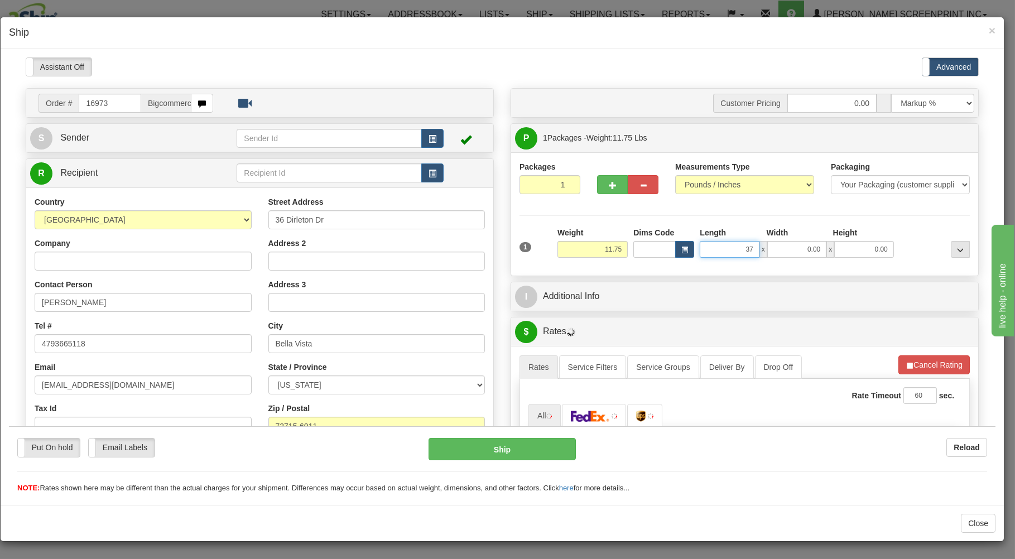
type input "11.70"
type input "37.00"
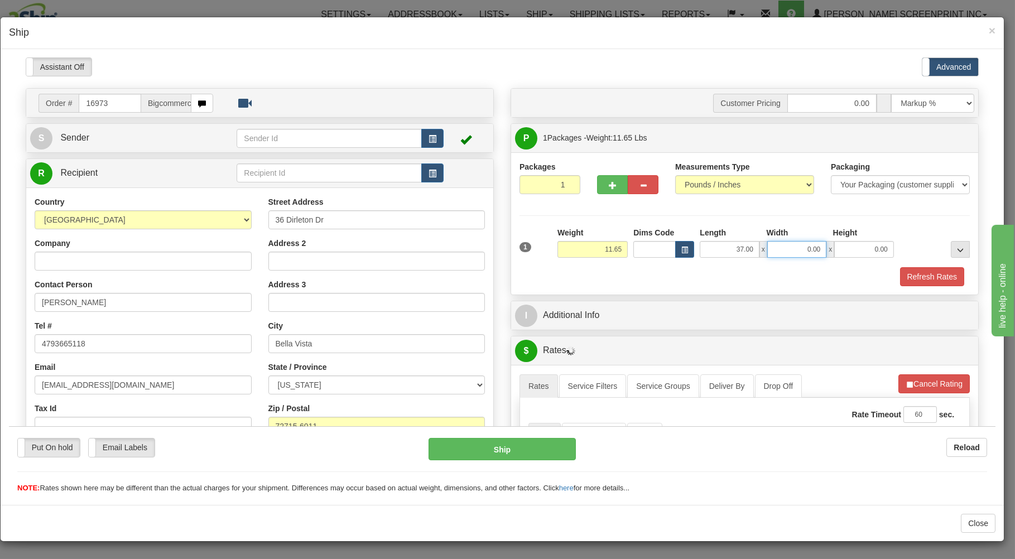
type input "11.70"
type input "17.00"
type input "11.60"
type input "5"
type input "11.65"
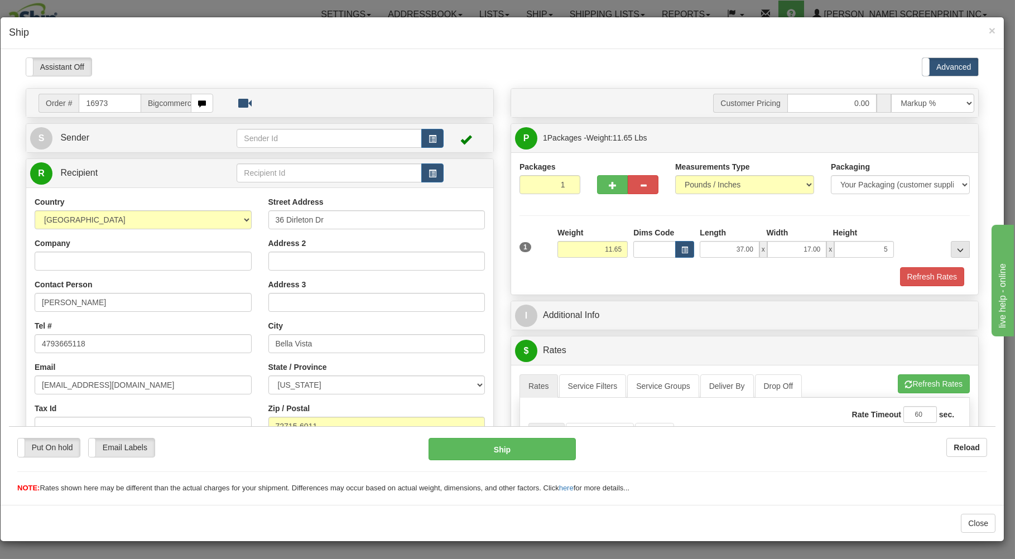
type input "5.00"
click at [709, 276] on div "Refresh Rates" at bounding box center [745, 276] width 456 height 19
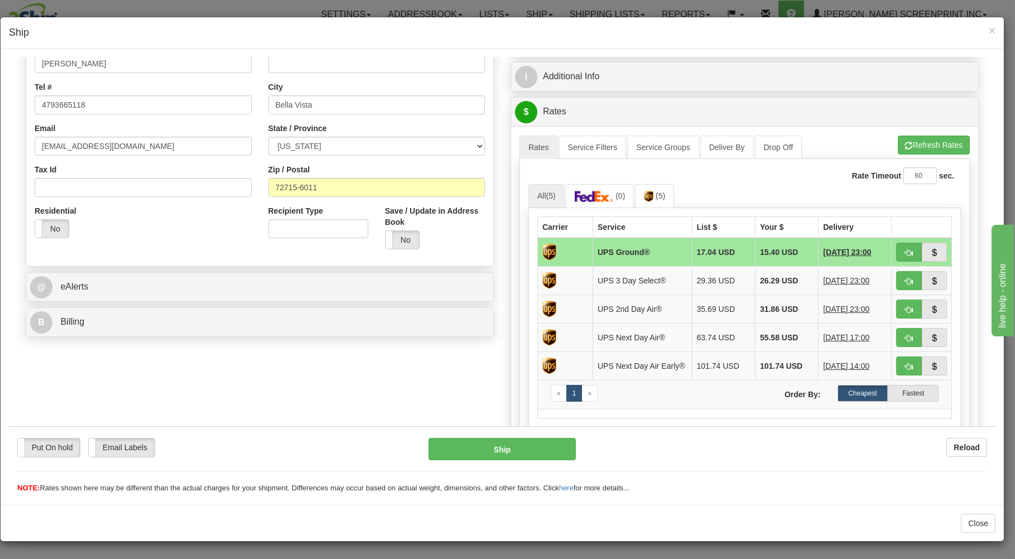
scroll to position [220, 0]
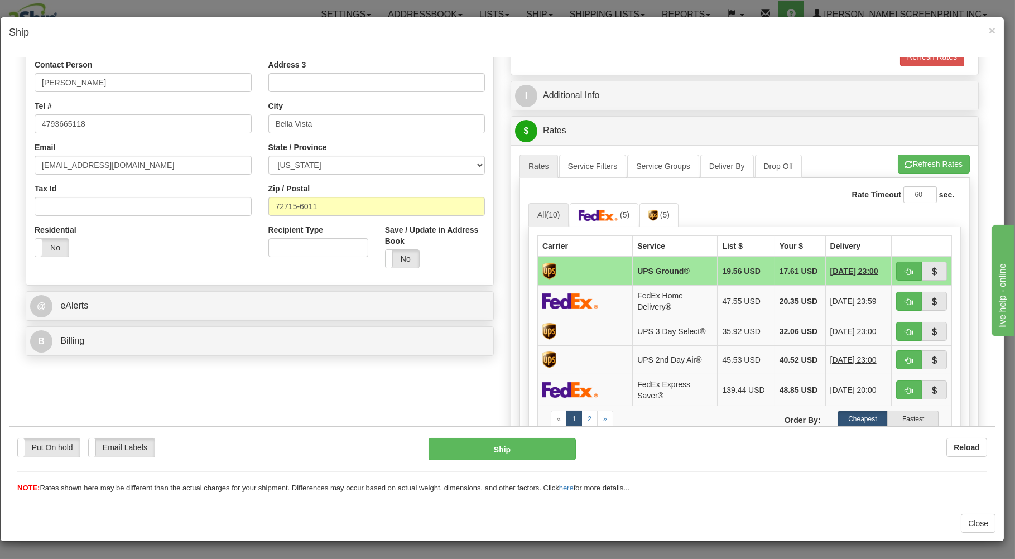
type input "11.65"
click at [896, 264] on button "button" at bounding box center [909, 270] width 26 height 19
type input "03"
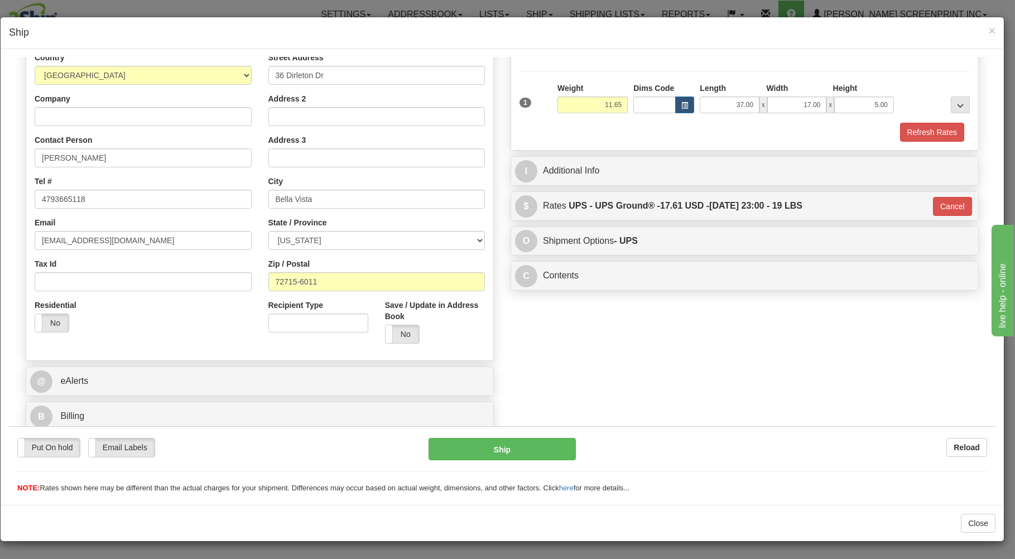
scroll to position [147, 0]
click at [545, 442] on button "Ship" at bounding box center [502, 448] width 148 height 22
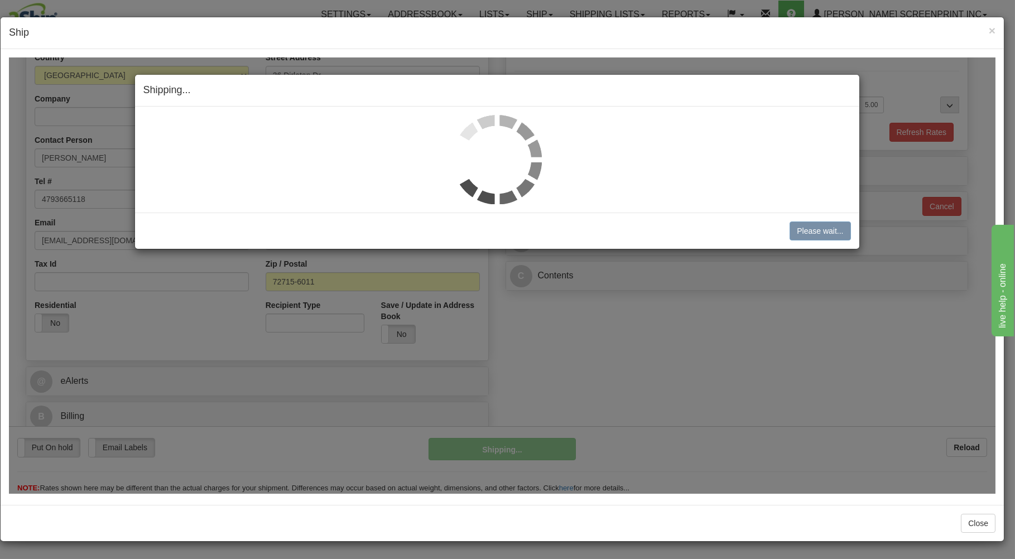
type input "11.70"
type input "03"
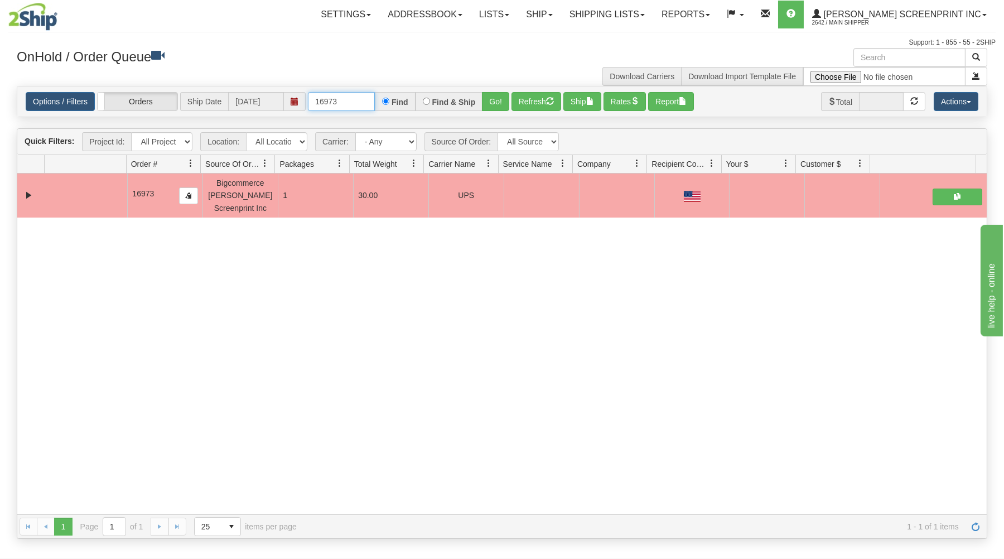
drag, startPoint x: 315, startPoint y: 101, endPoint x: 394, endPoint y: 95, distance: 79.4
click at [394, 95] on div "16973 Find Find & Ship Go!" at bounding box center [408, 101] width 201 height 19
type input "16974"
drag, startPoint x: 496, startPoint y: 101, endPoint x: 481, endPoint y: 137, distance: 38.5
click at [495, 101] on button "Go!" at bounding box center [495, 101] width 27 height 19
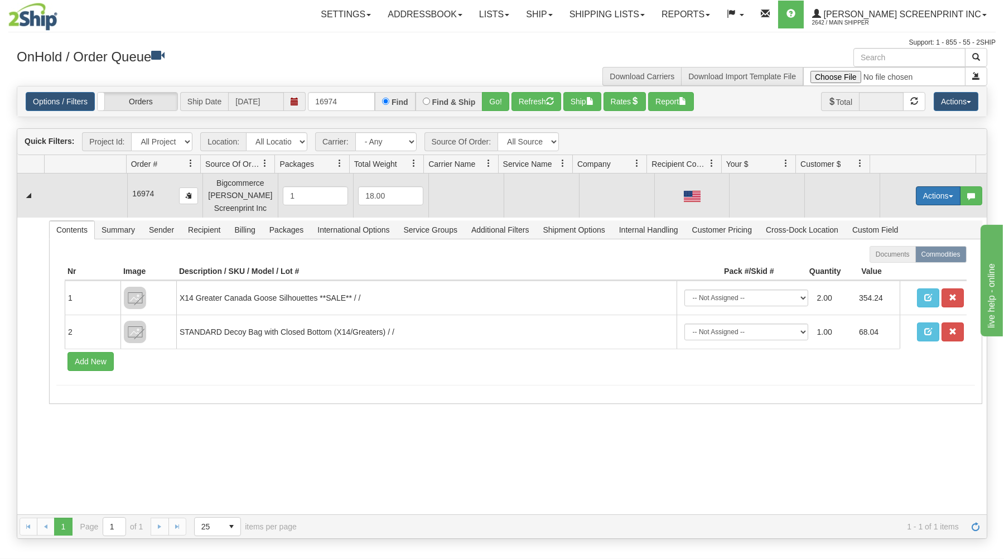
click at [926, 194] on button "Actions" at bounding box center [938, 195] width 45 height 19
click at [913, 214] on link "Open" at bounding box center [915, 217] width 89 height 15
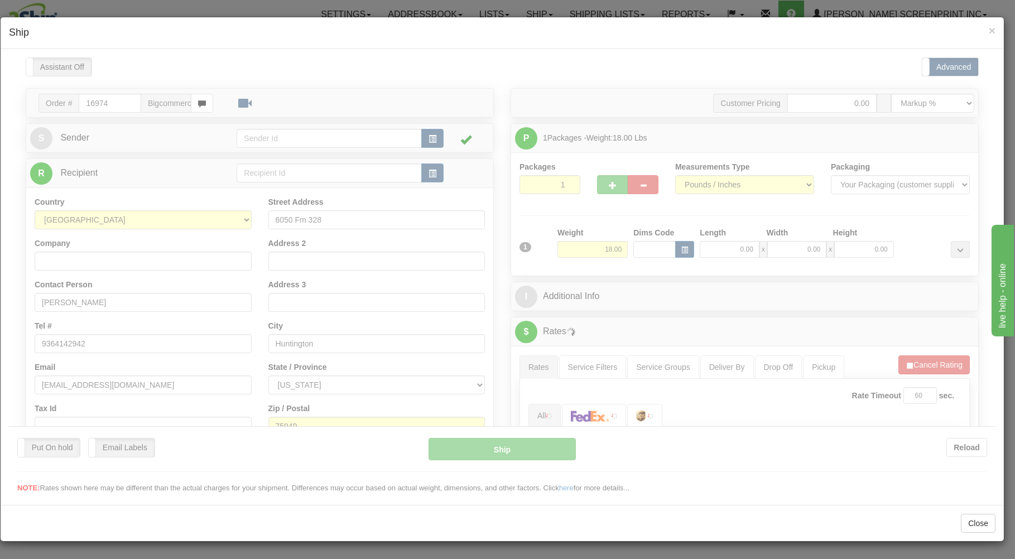
scroll to position [0, 0]
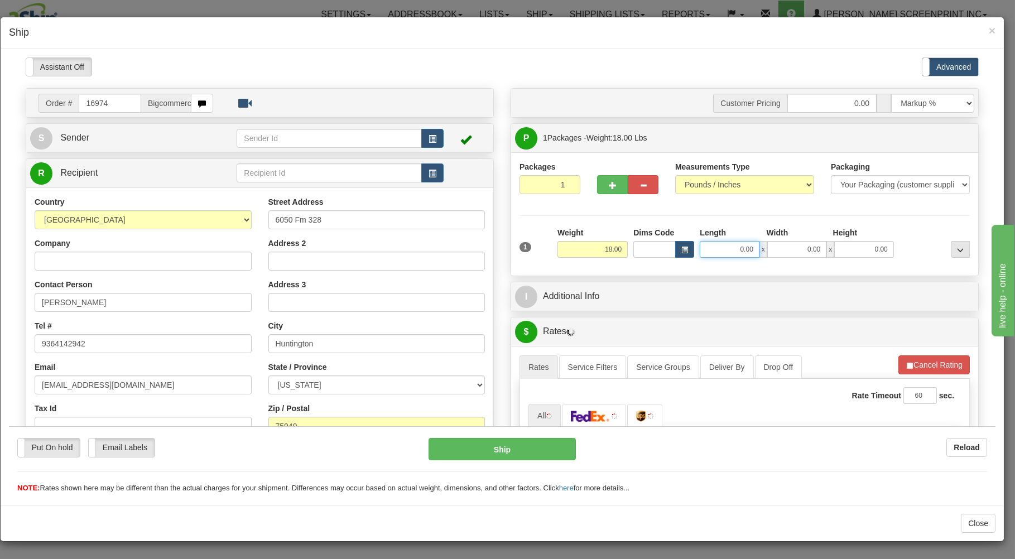
type input "15.25"
click at [719, 252] on input "0.00" at bounding box center [729, 248] width 59 height 17
type input "29.00"
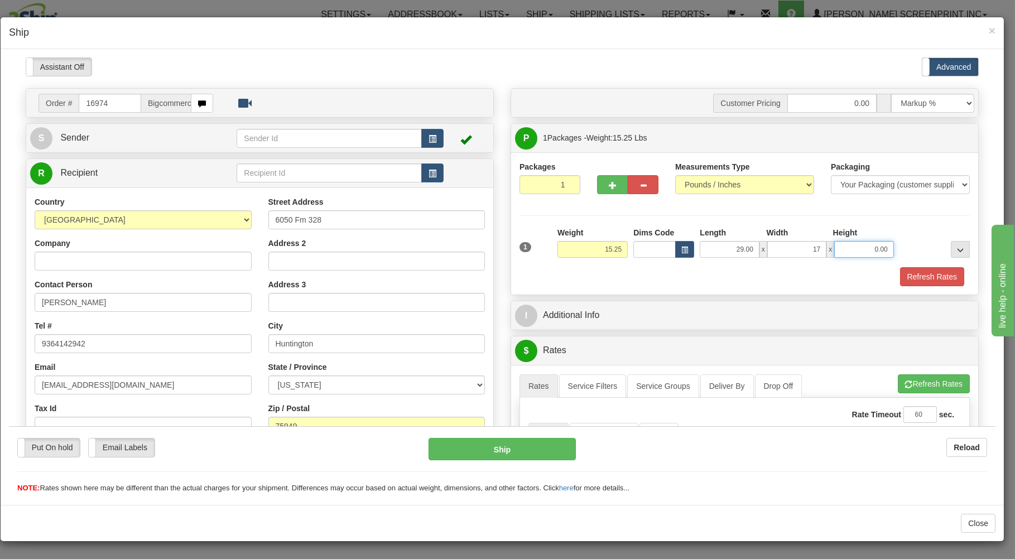
type input "17.00"
type input "15.25"
type input "9.00"
click at [690, 266] on div "1 Weight 15.25 Dims Code x x" at bounding box center [745, 247] width 456 height 40
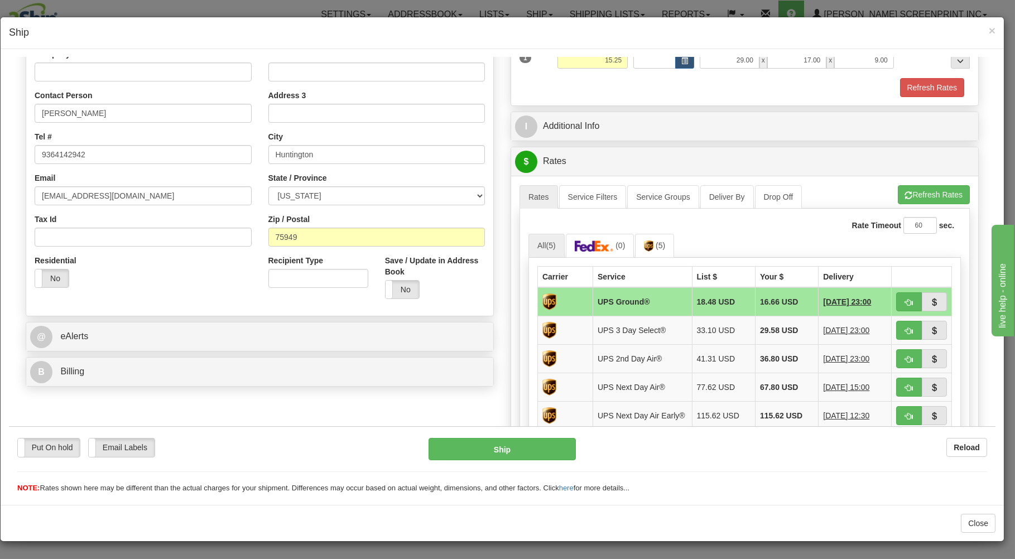
scroll to position [239, 0]
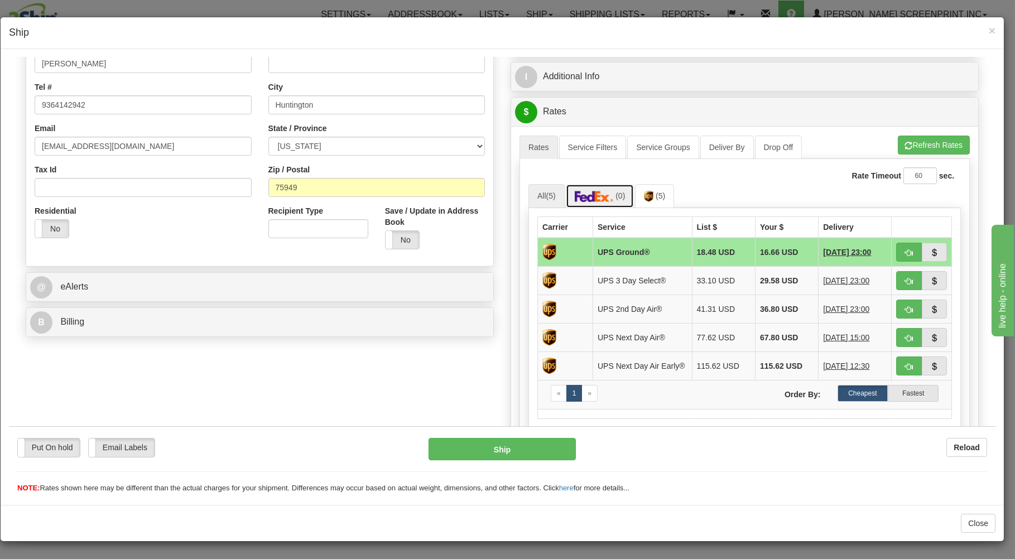
click at [606, 203] on link "(0)" at bounding box center [600, 196] width 69 height 24
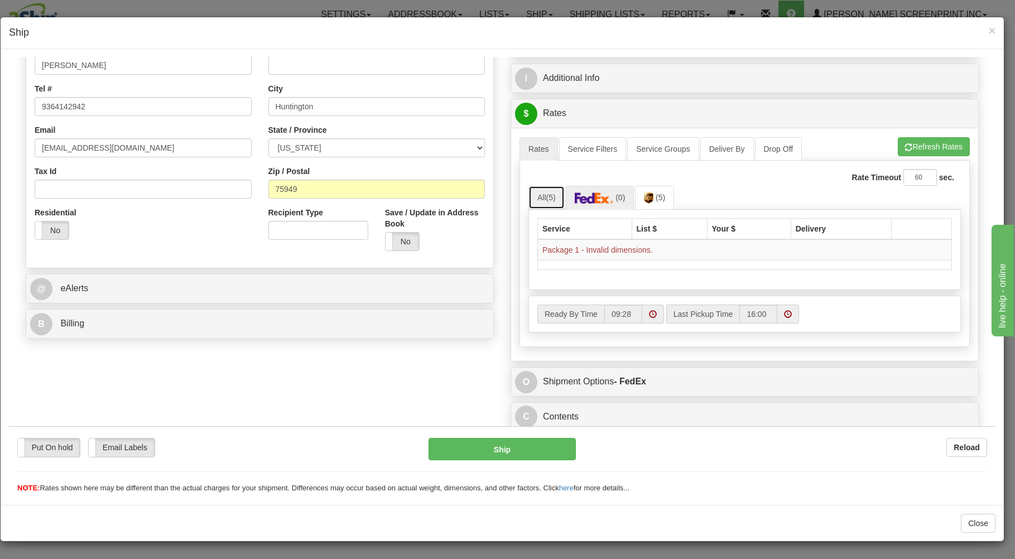
click at [543, 198] on link "All (5)" at bounding box center [546, 196] width 36 height 23
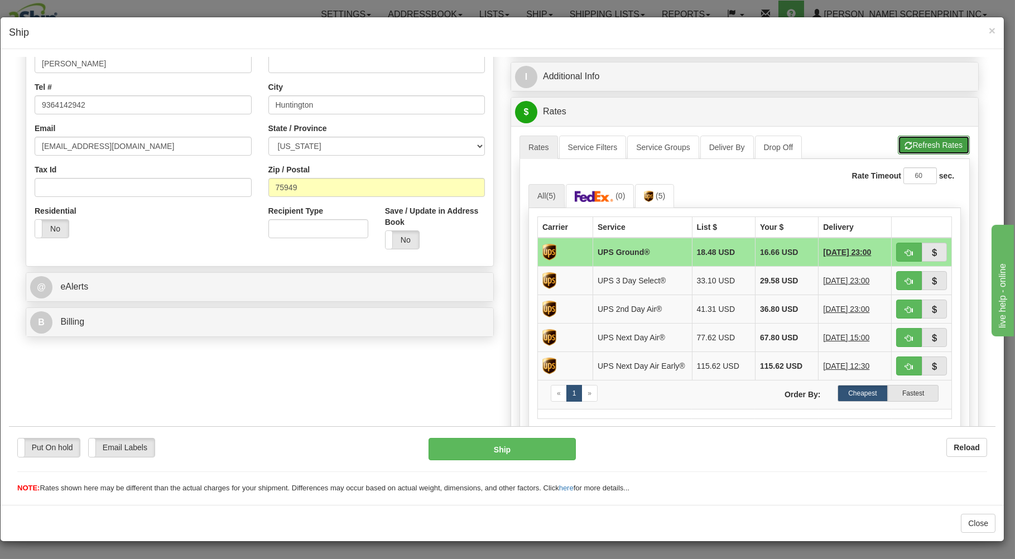
click at [905, 143] on span "button" at bounding box center [909, 145] width 8 height 7
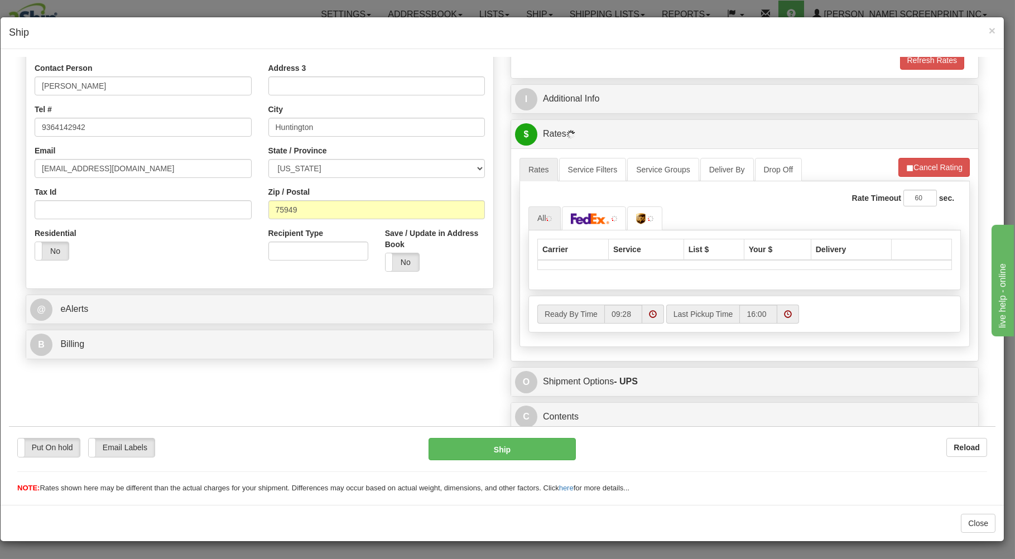
scroll to position [220, 0]
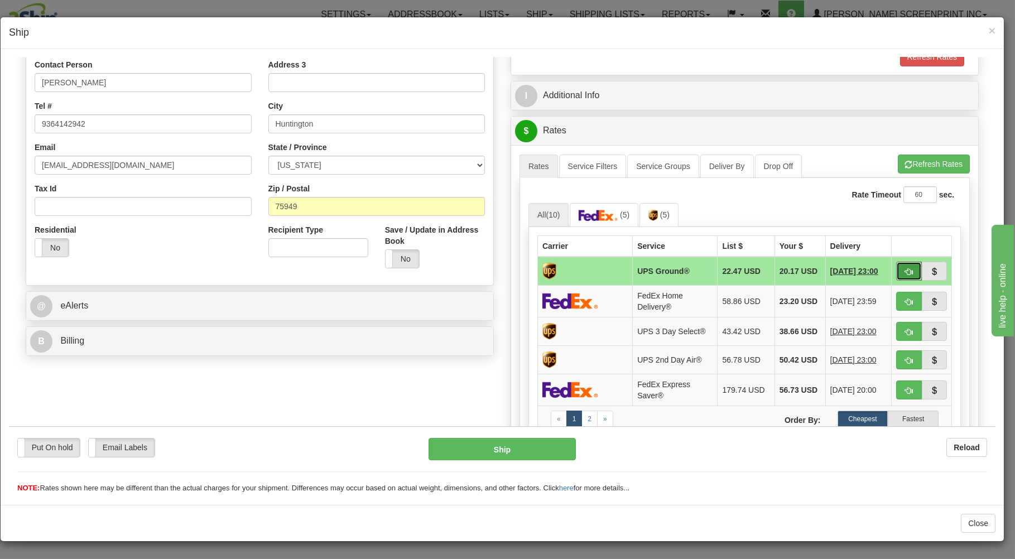
click at [905, 271] on span "button" at bounding box center [909, 271] width 8 height 7
type input "03"
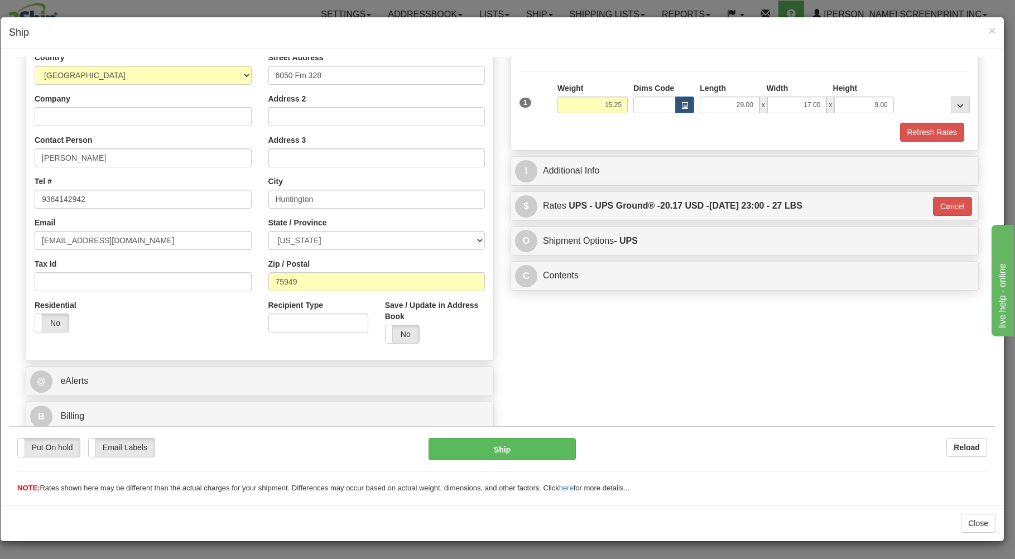
scroll to position [147, 0]
click at [523, 441] on button "Ship" at bounding box center [502, 448] width 148 height 22
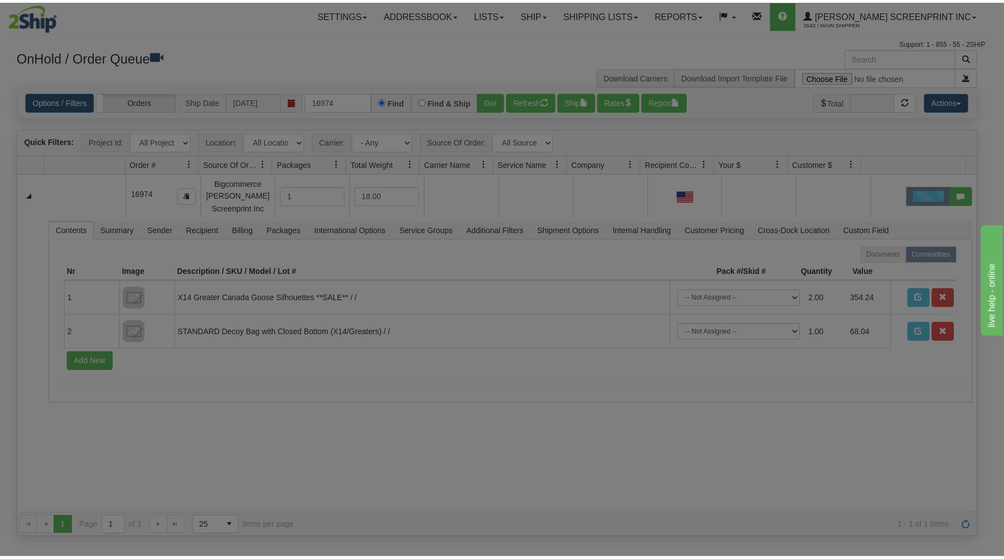
scroll to position [0, 0]
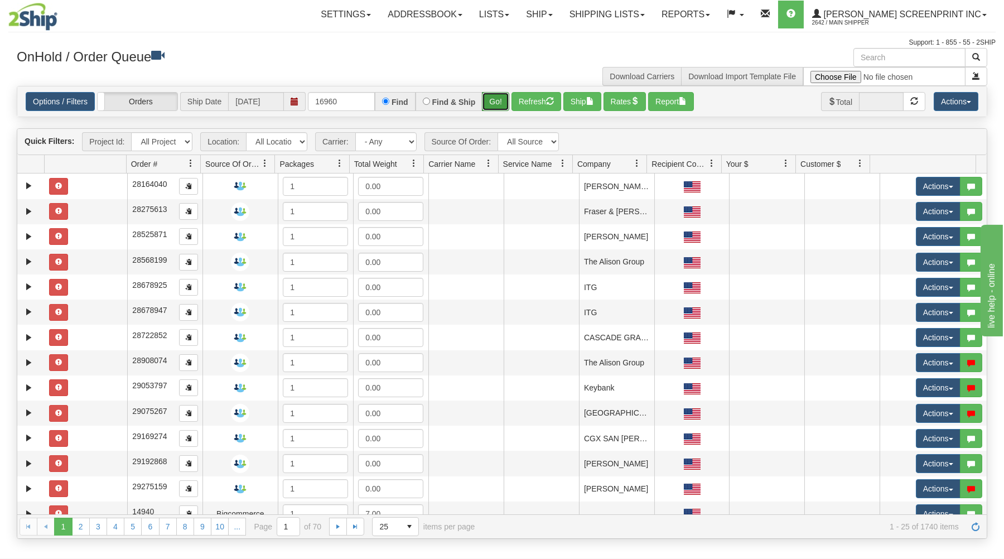
click at [493, 98] on button "Go!" at bounding box center [495, 101] width 27 height 19
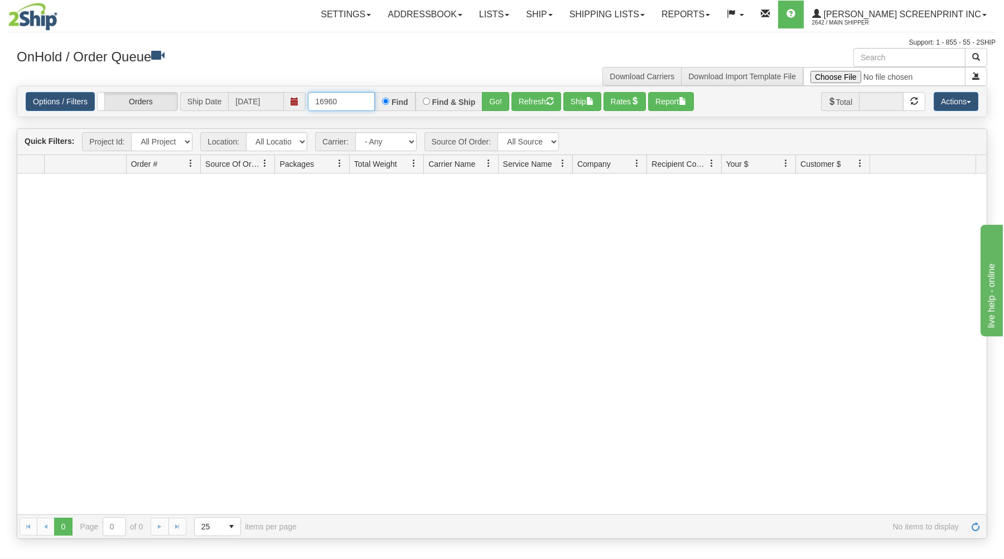
click at [369, 104] on input "16960" at bounding box center [341, 101] width 67 height 19
click at [495, 98] on button "Go!" at bounding box center [495, 101] width 27 height 19
click at [368, 101] on input "16959" at bounding box center [341, 101] width 67 height 19
type input "16930"
click at [496, 96] on button "Go!" at bounding box center [495, 101] width 27 height 19
